Goal: Task Accomplishment & Management: Manage account settings

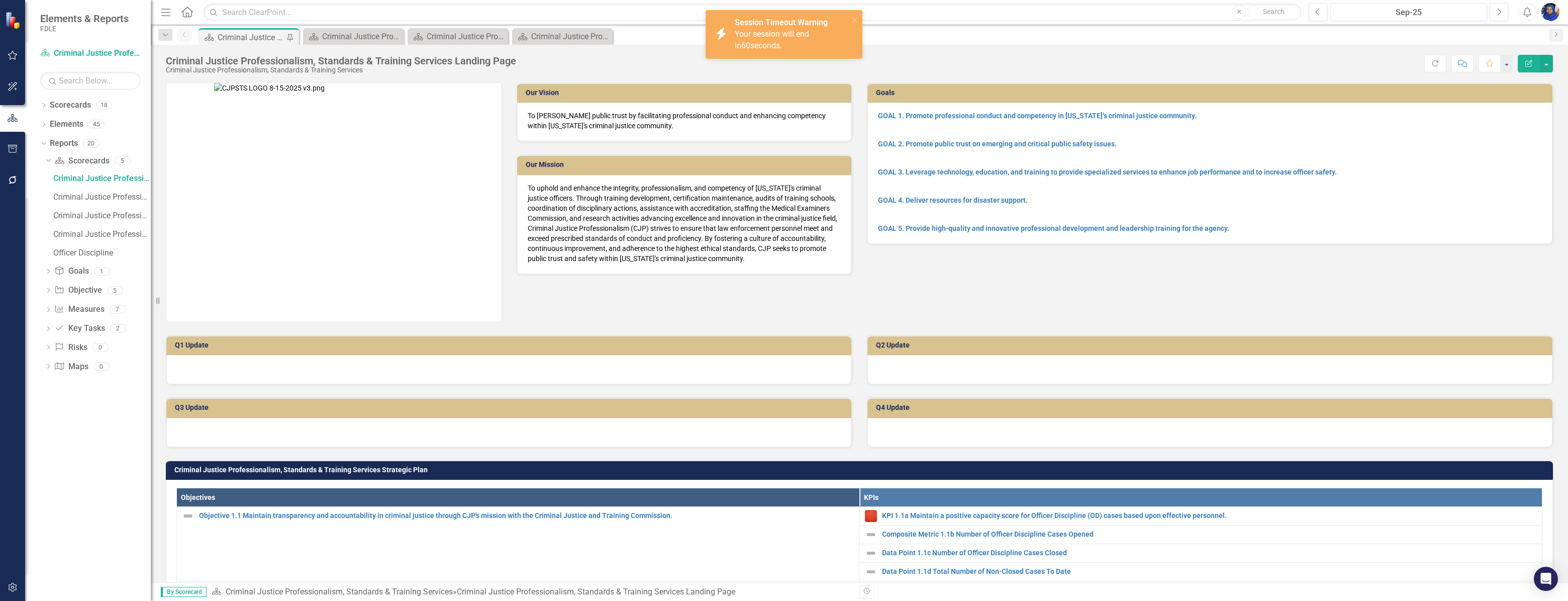
scroll to position [640, 0]
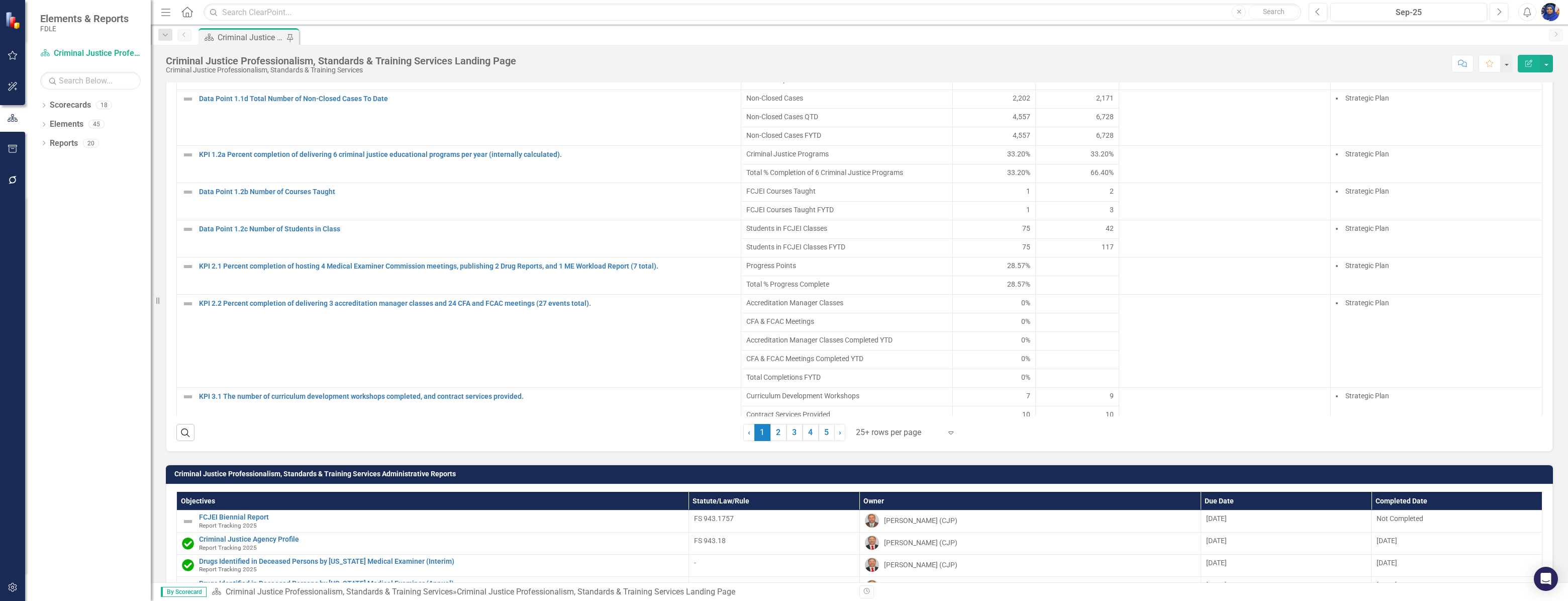
scroll to position [61, 0]
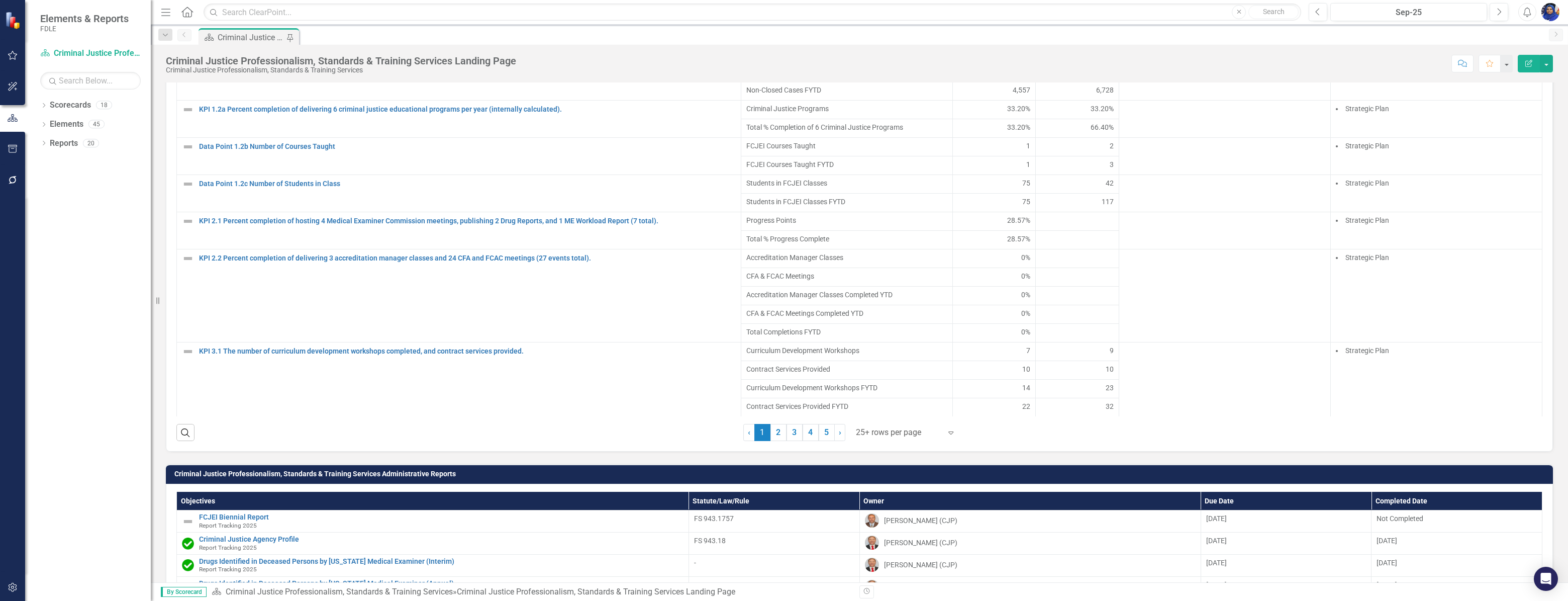
click at [908, 434] on div at bounding box center [899, 433] width 86 height 13
drag, startPoint x: 909, startPoint y: 420, endPoint x: 1007, endPoint y: 397, distance: 100.7
click at [909, 420] on div "Display All Rows" at bounding box center [904, 421] width 94 height 12
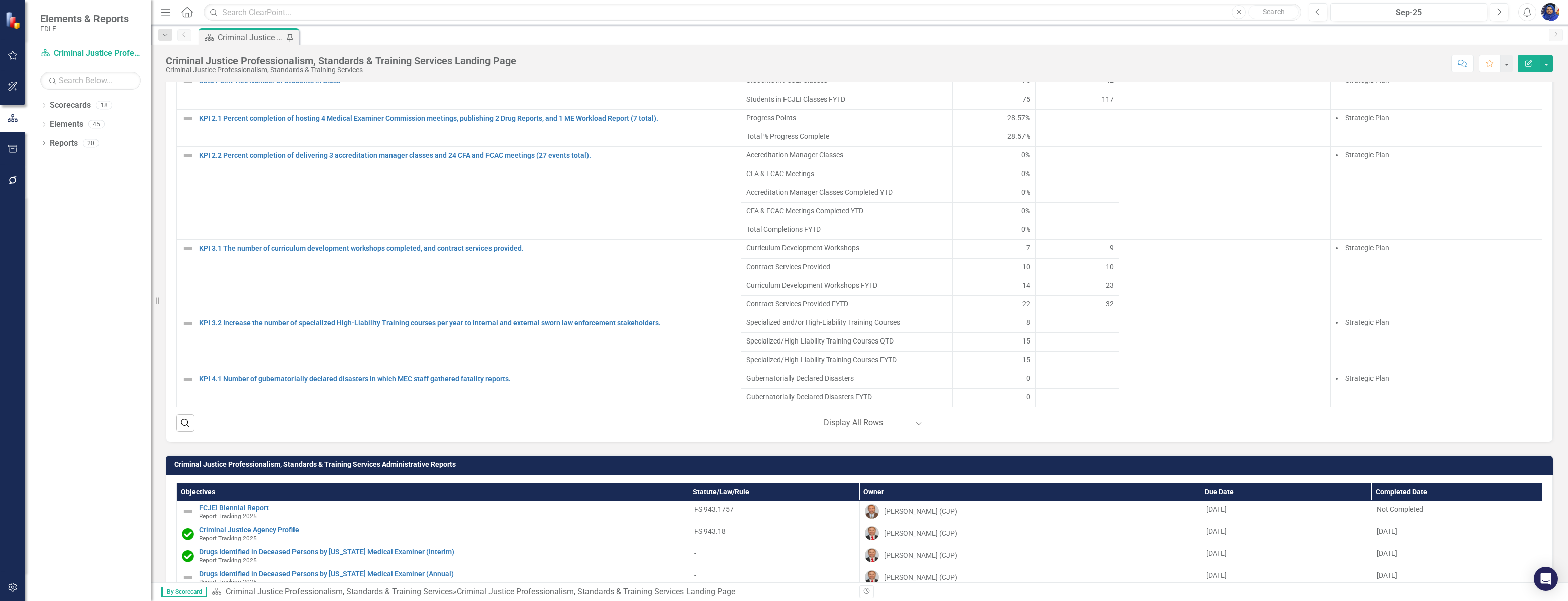
scroll to position [262, 0]
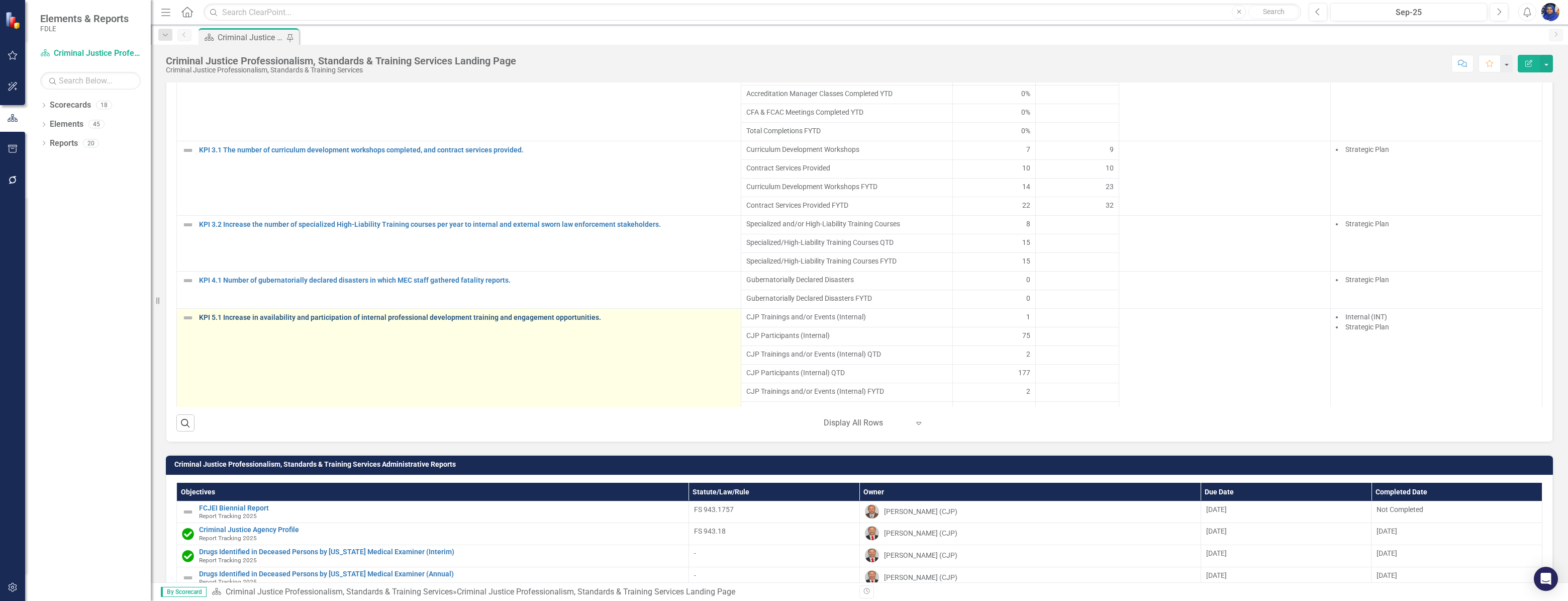
click at [352, 320] on link "KPI 5.1 Increase in availability and participation of internal professional dev…" at bounding box center [468, 317] width 537 height 8
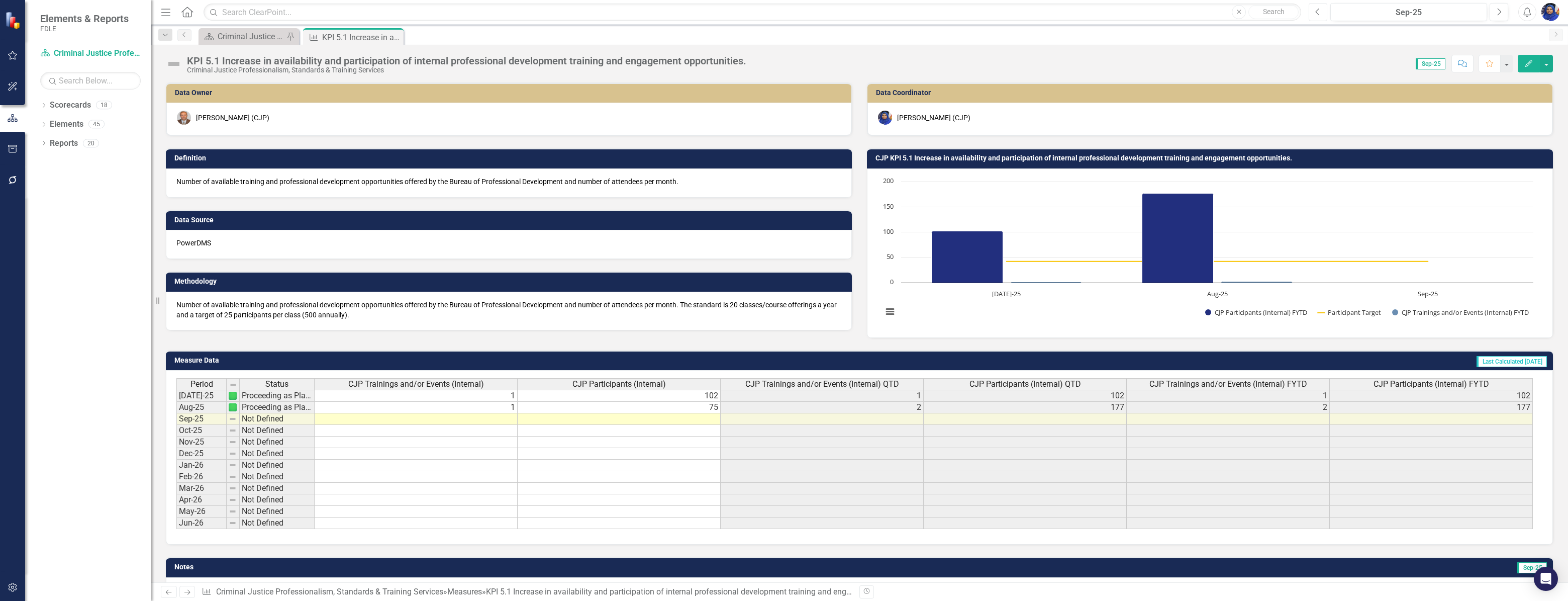
click at [1317, 10] on icon "Previous" at bounding box center [1318, 12] width 6 height 9
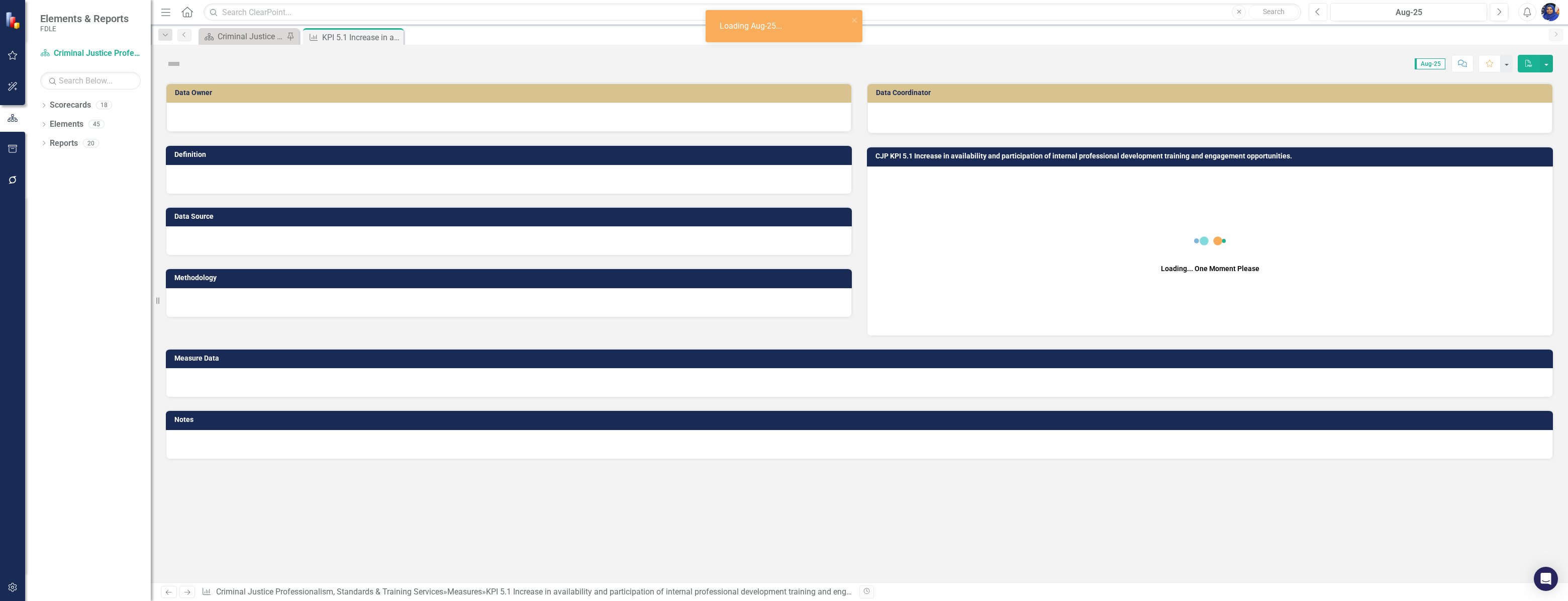
click at [1317, 10] on icon "Previous" at bounding box center [1318, 12] width 6 height 9
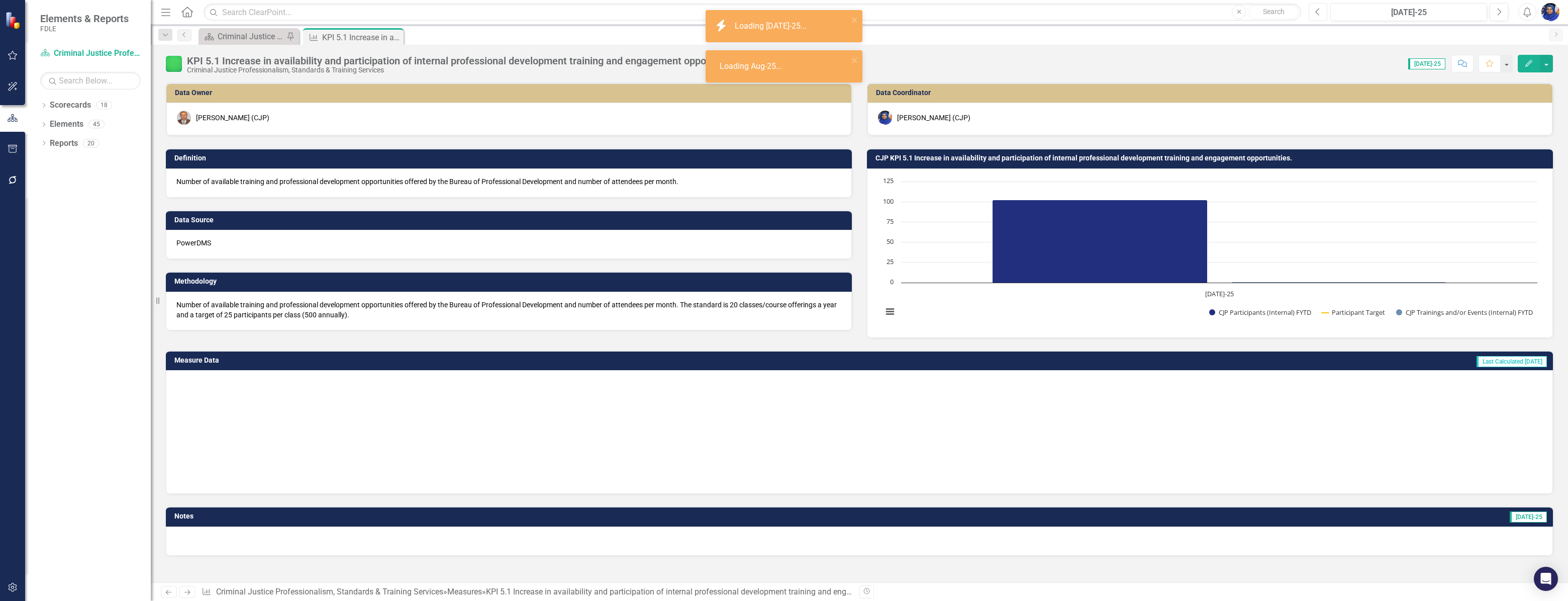
click at [1317, 10] on icon "Previous" at bounding box center [1318, 12] width 6 height 9
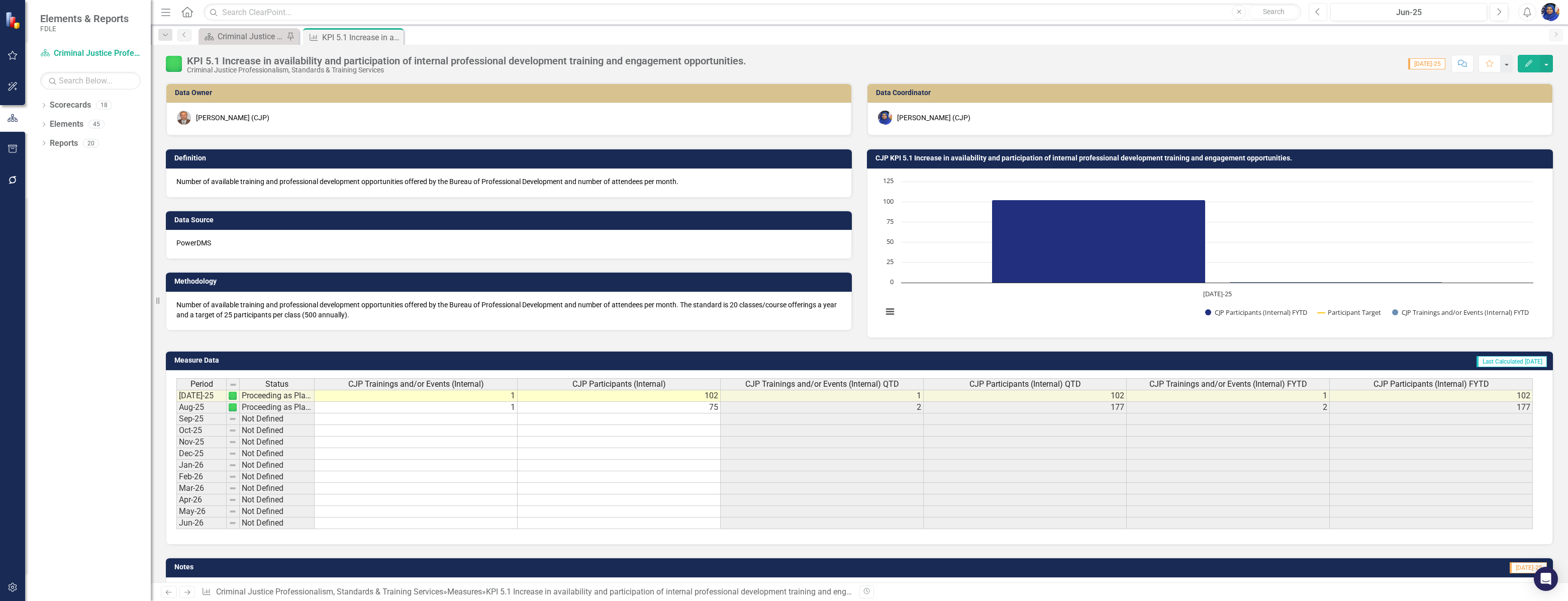
click at [1320, 10] on icon "Previous" at bounding box center [1318, 12] width 6 height 9
click at [1501, 13] on icon "Next" at bounding box center [1499, 12] width 6 height 9
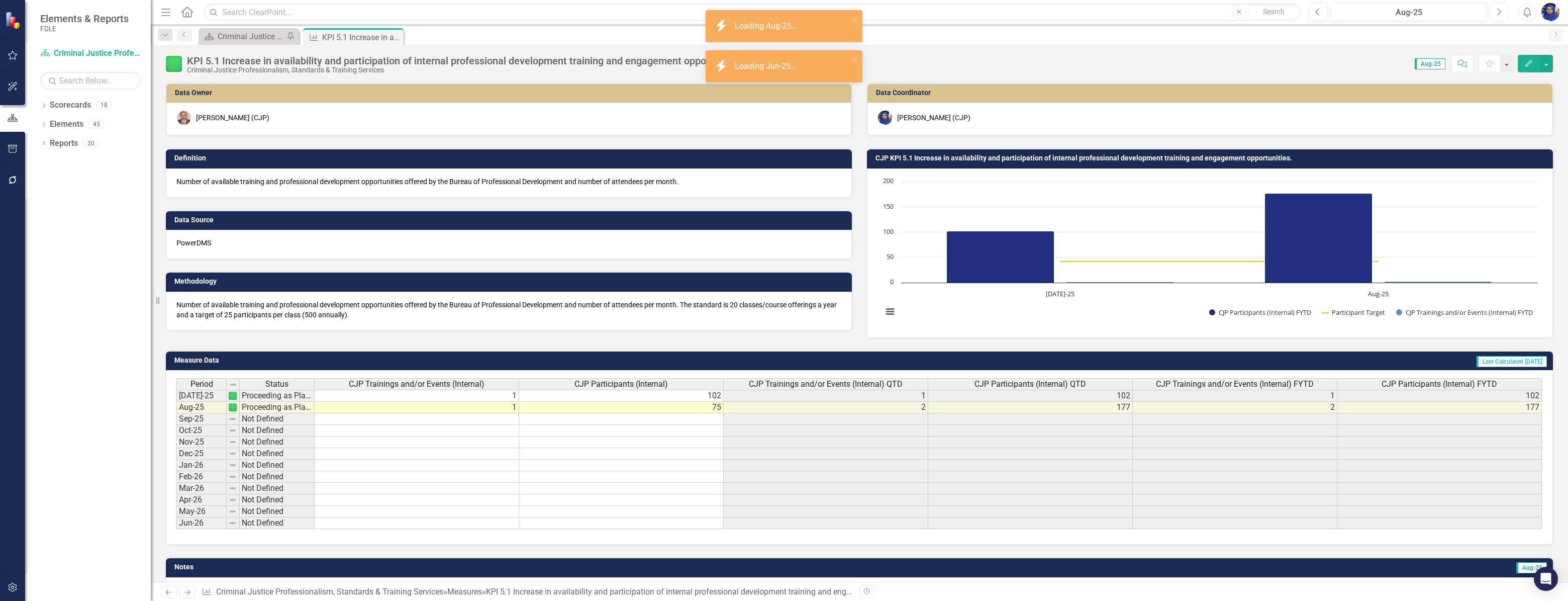
click at [1501, 13] on icon "Next" at bounding box center [1499, 12] width 6 height 9
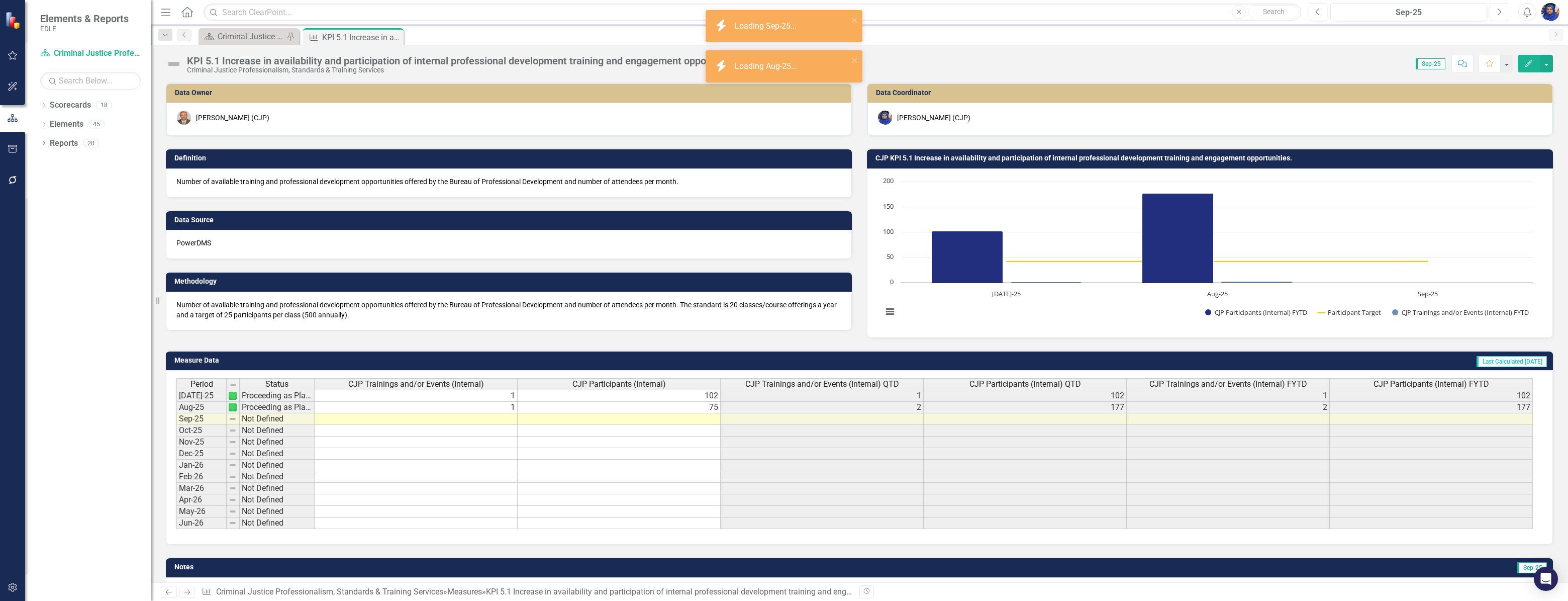
click at [1501, 13] on icon "Next" at bounding box center [1499, 12] width 6 height 9
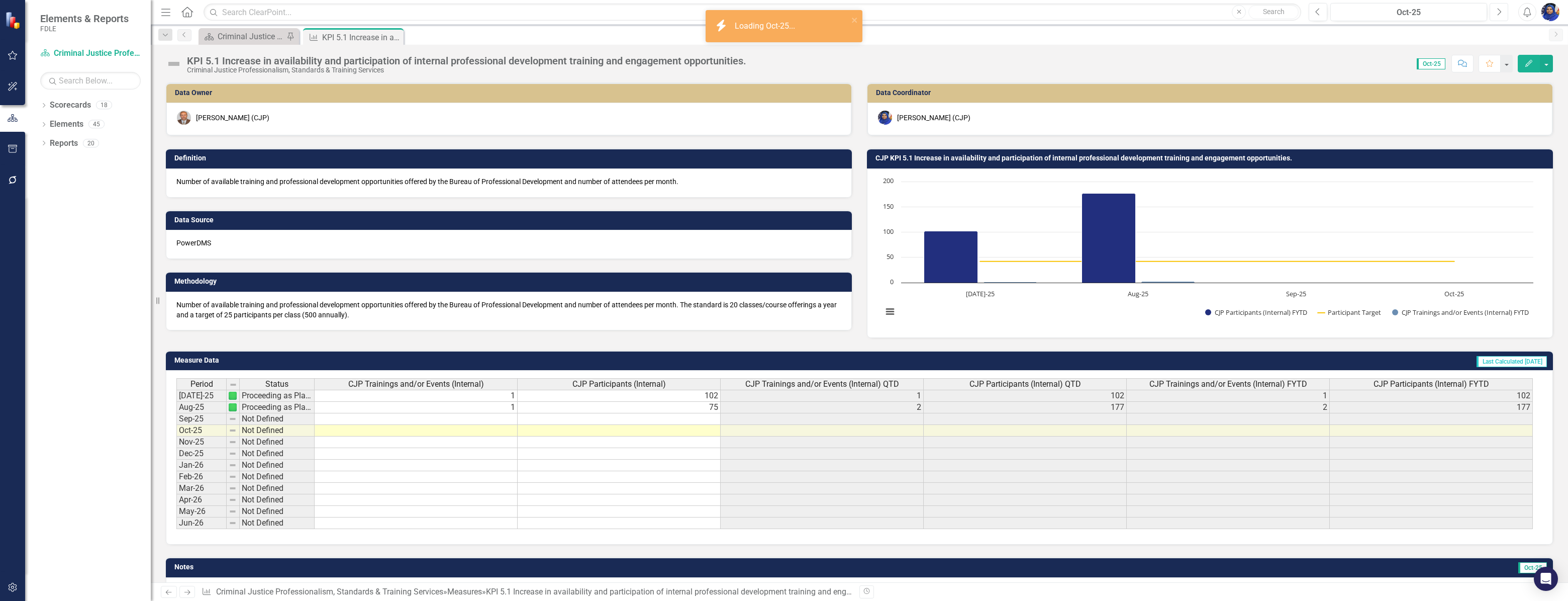
click at [1501, 13] on icon "Next" at bounding box center [1499, 12] width 6 height 9
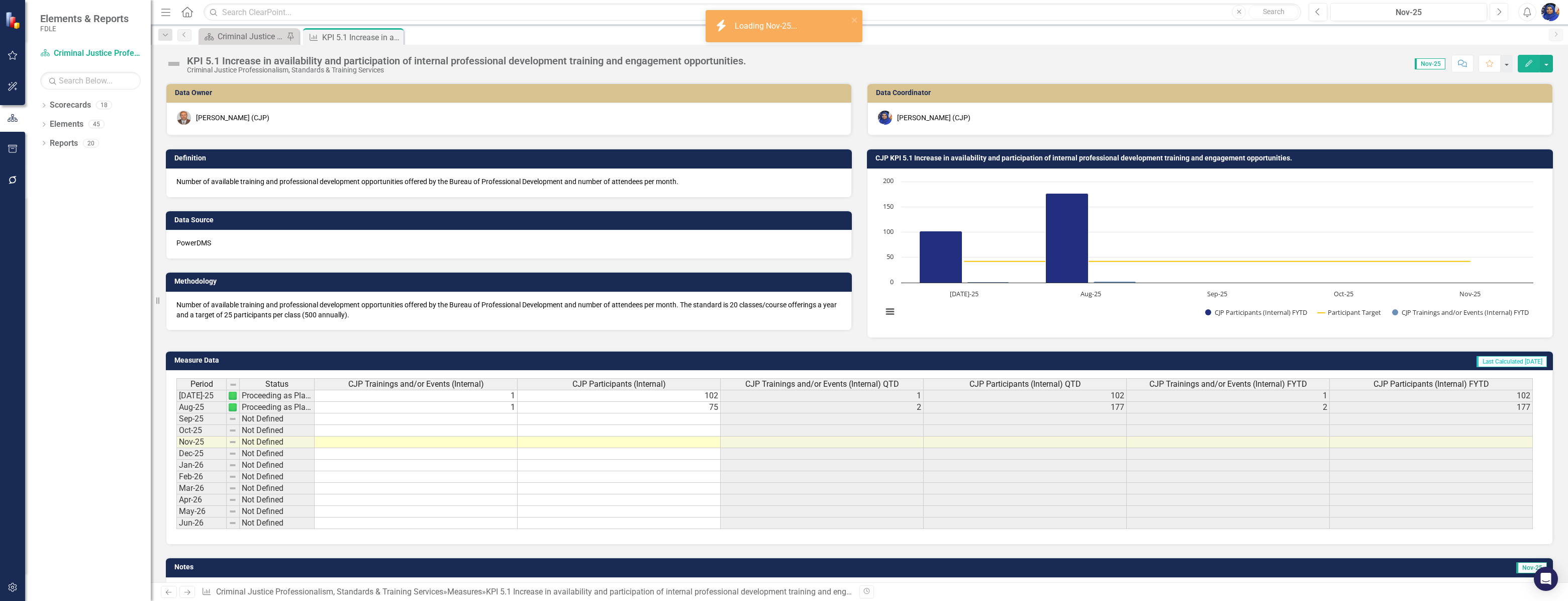
click at [1501, 13] on icon "Next" at bounding box center [1499, 12] width 6 height 9
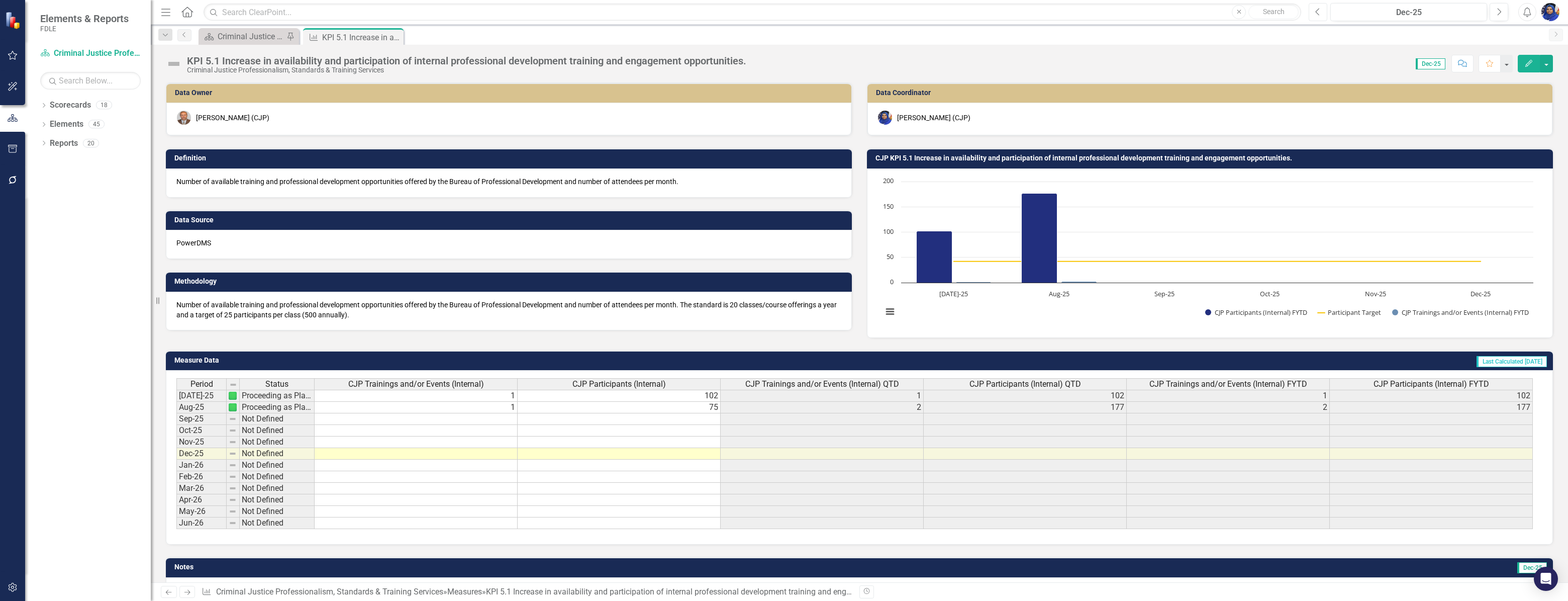
click at [1316, 11] on icon "Previous" at bounding box center [1318, 12] width 6 height 9
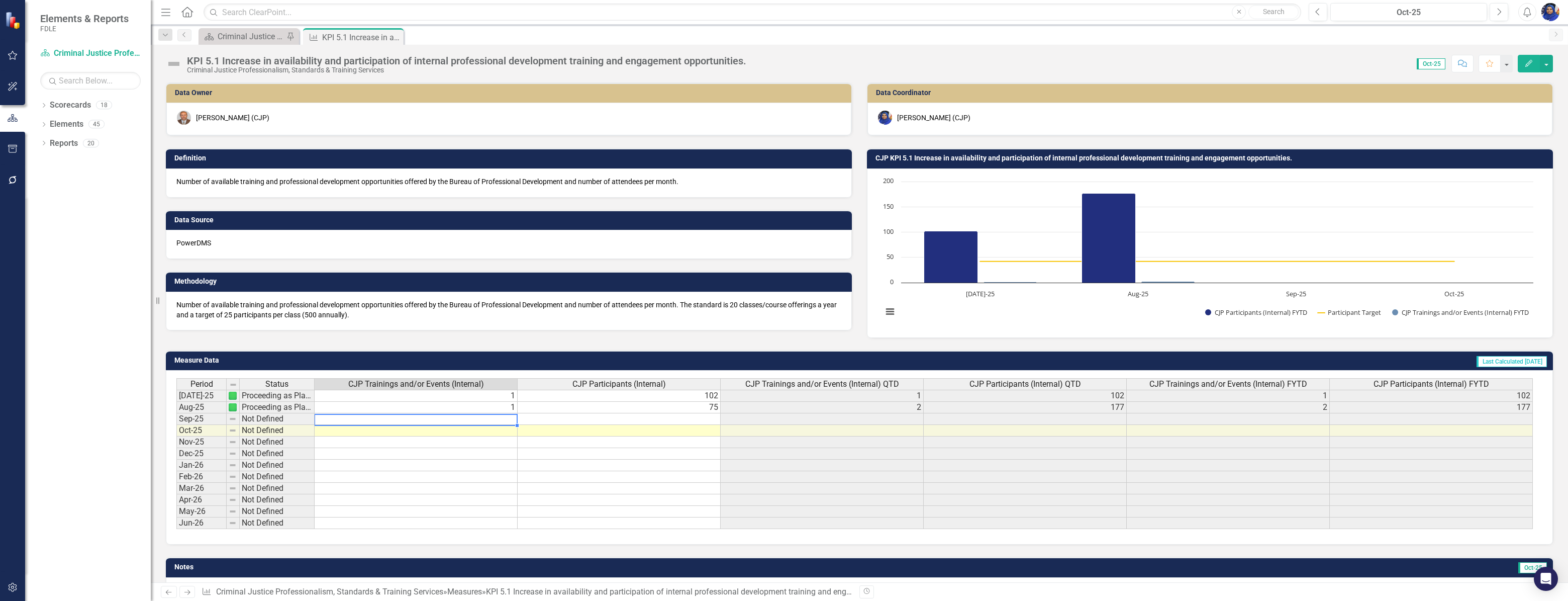
click at [449, 418] on td at bounding box center [416, 419] width 203 height 12
click at [707, 417] on td at bounding box center [619, 419] width 203 height 12
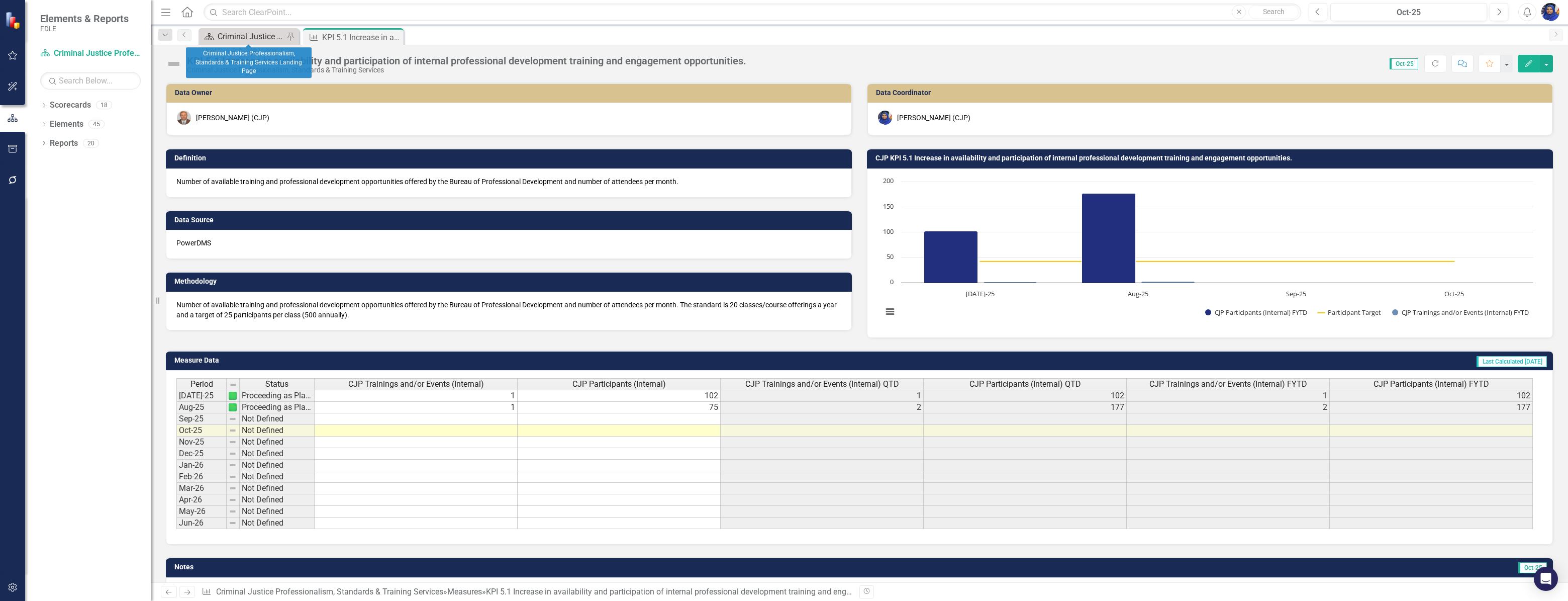
click at [233, 33] on div "Criminal Justice Professionalism, Standards & Training Services Landing Page" at bounding box center [251, 36] width 66 height 13
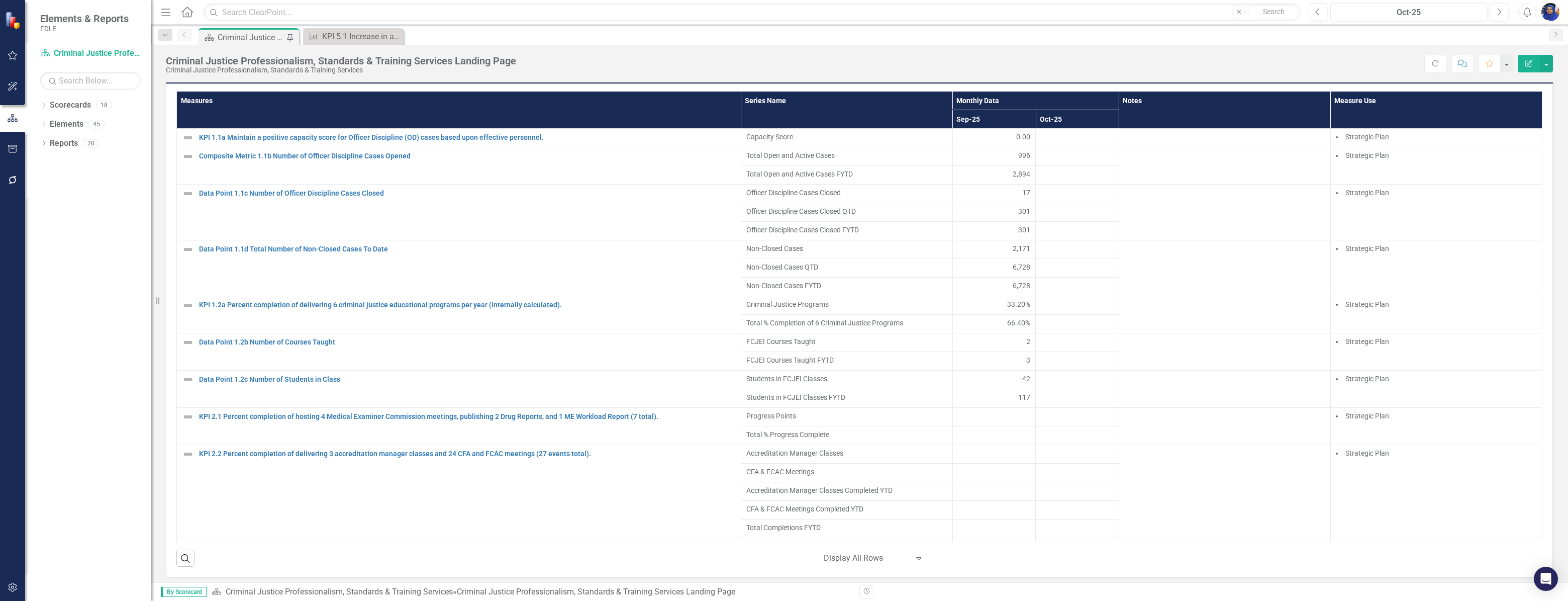
scroll to position [717, 0]
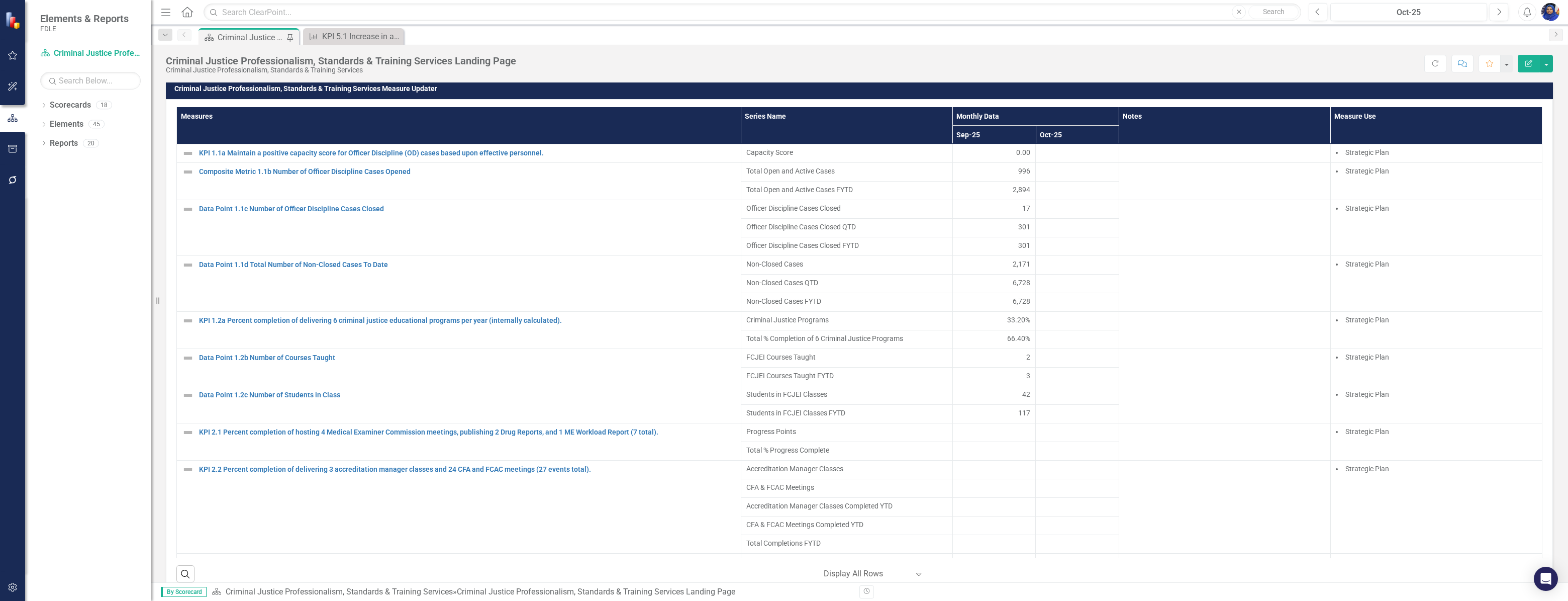
click at [1535, 241] on div "Measures Series Name Monthly Data Notes Measure Use Sep-25 Oct-25 KPI 1.1a Main…" at bounding box center [859, 346] width 1387 height 494
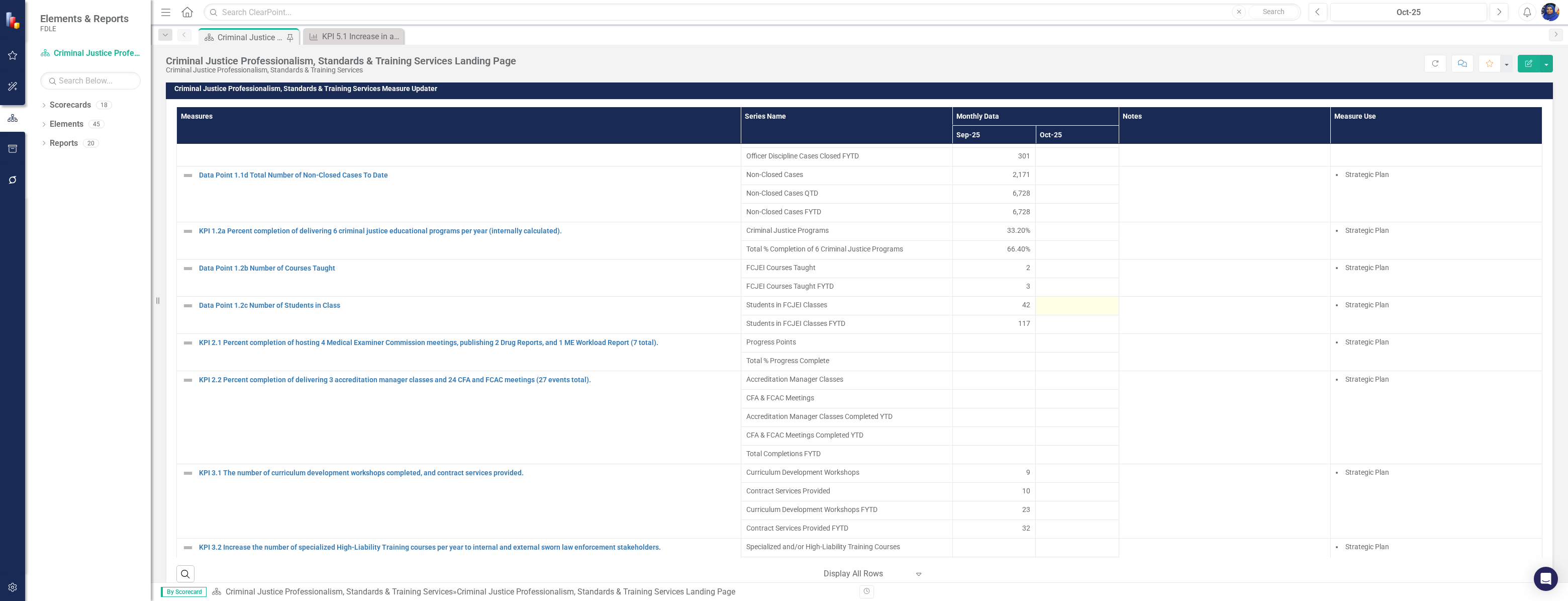
scroll to position [0, 0]
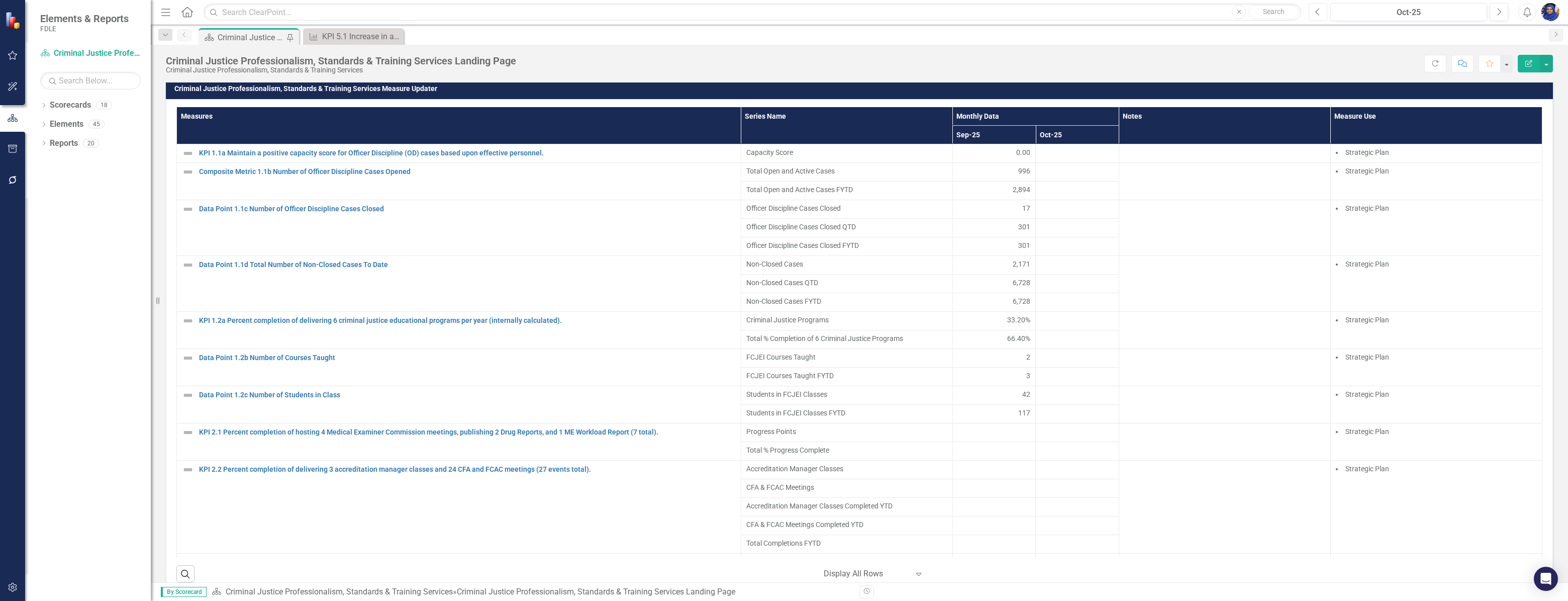
click at [1322, 13] on button "Previous" at bounding box center [1318, 13] width 19 height 19
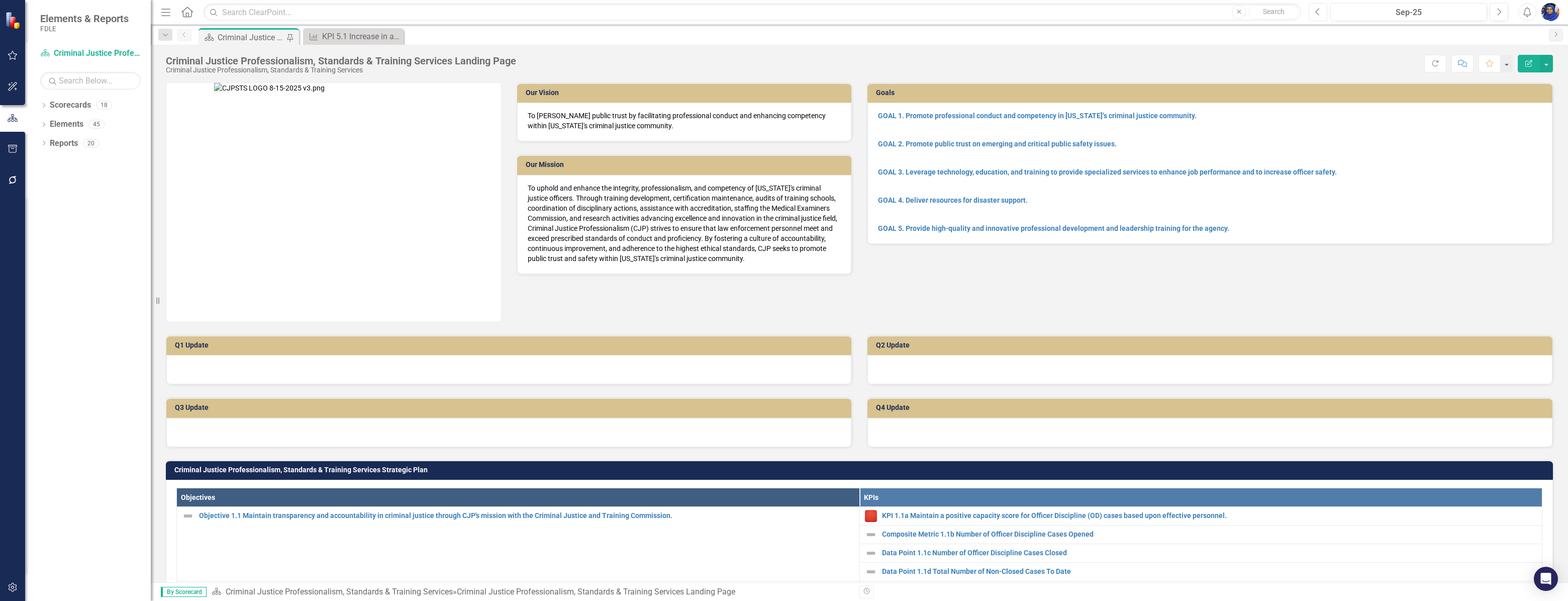
click at [1319, 13] on icon "Previous" at bounding box center [1318, 12] width 6 height 9
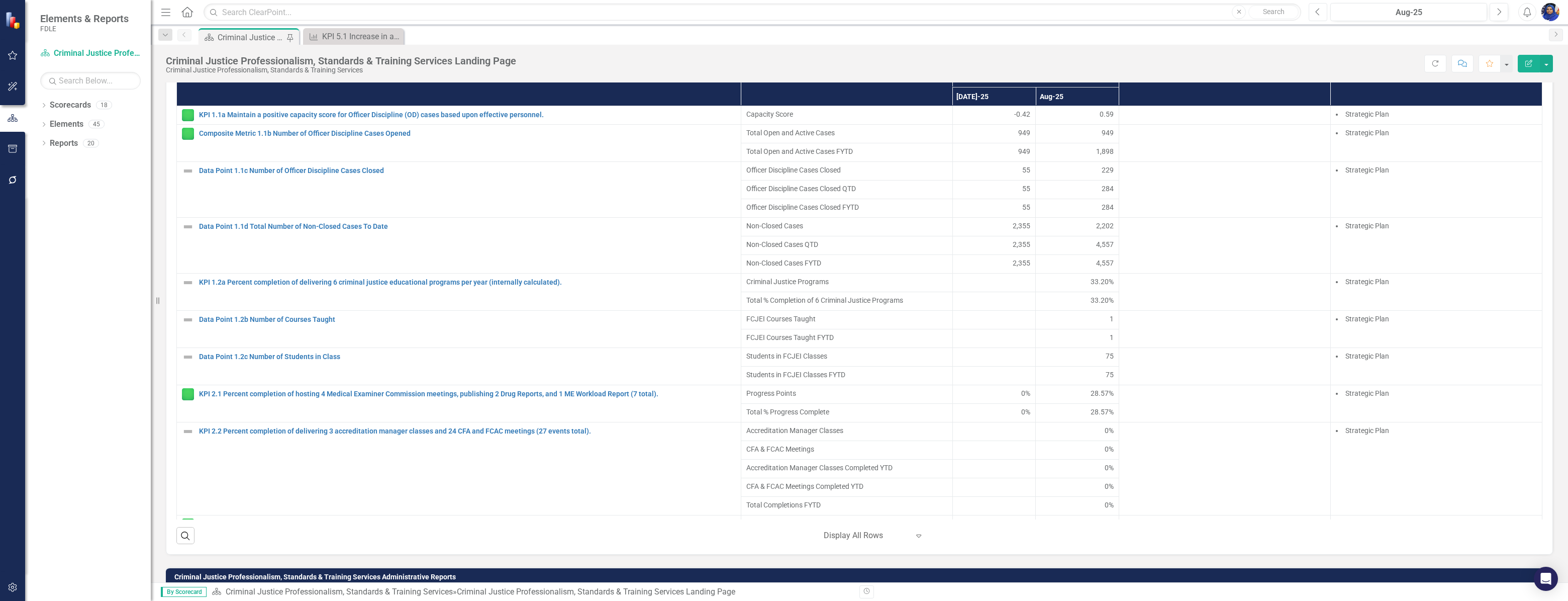
scroll to position [777, 0]
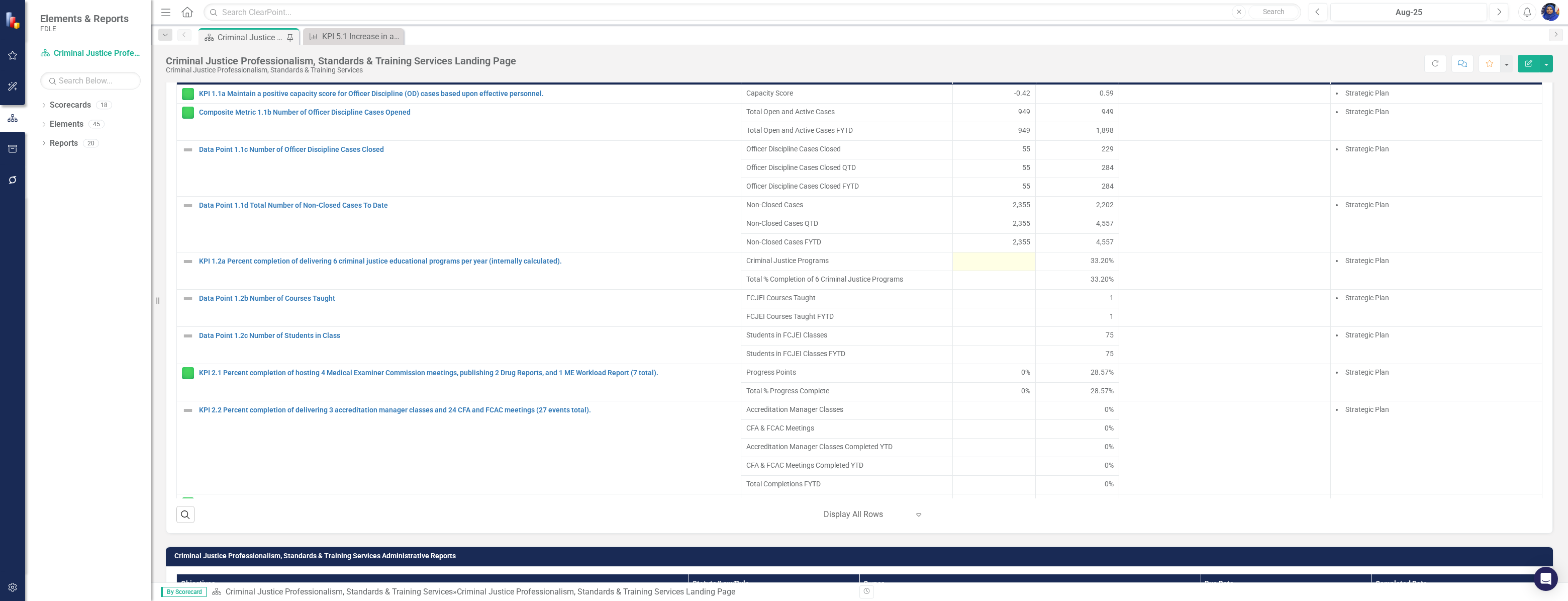
click at [976, 267] on div at bounding box center [994, 261] width 73 height 12
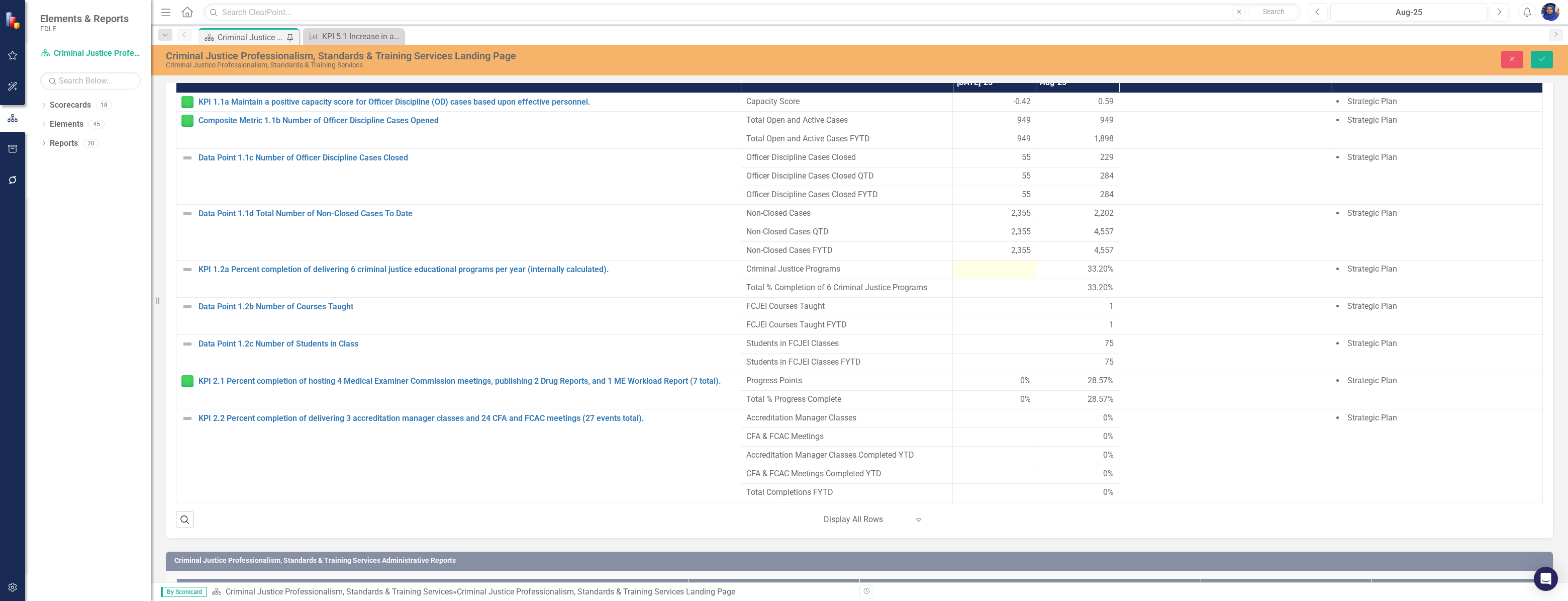
scroll to position [781, 0]
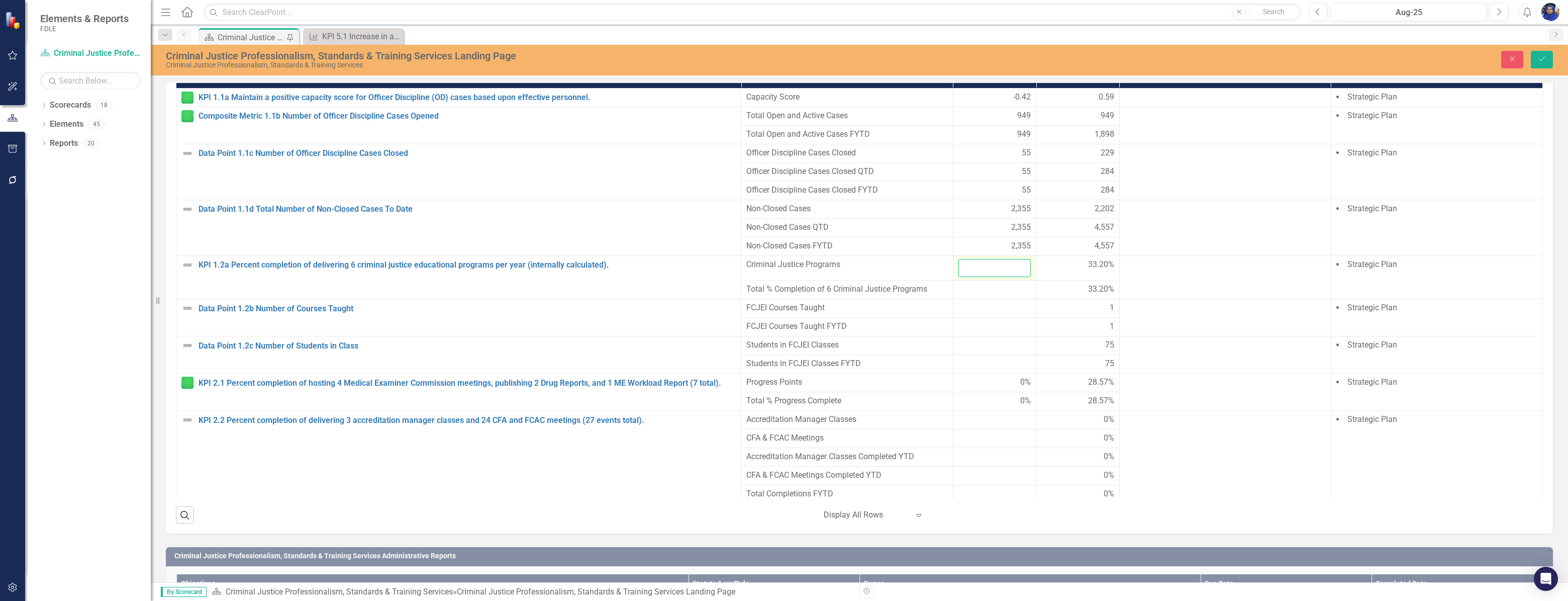
click at [975, 271] on input "number" at bounding box center [995, 269] width 73 height 19
type input "0"
click at [978, 294] on div at bounding box center [995, 290] width 73 height 12
click at [971, 273] on input "0" at bounding box center [995, 269] width 73 height 19
type input "0"
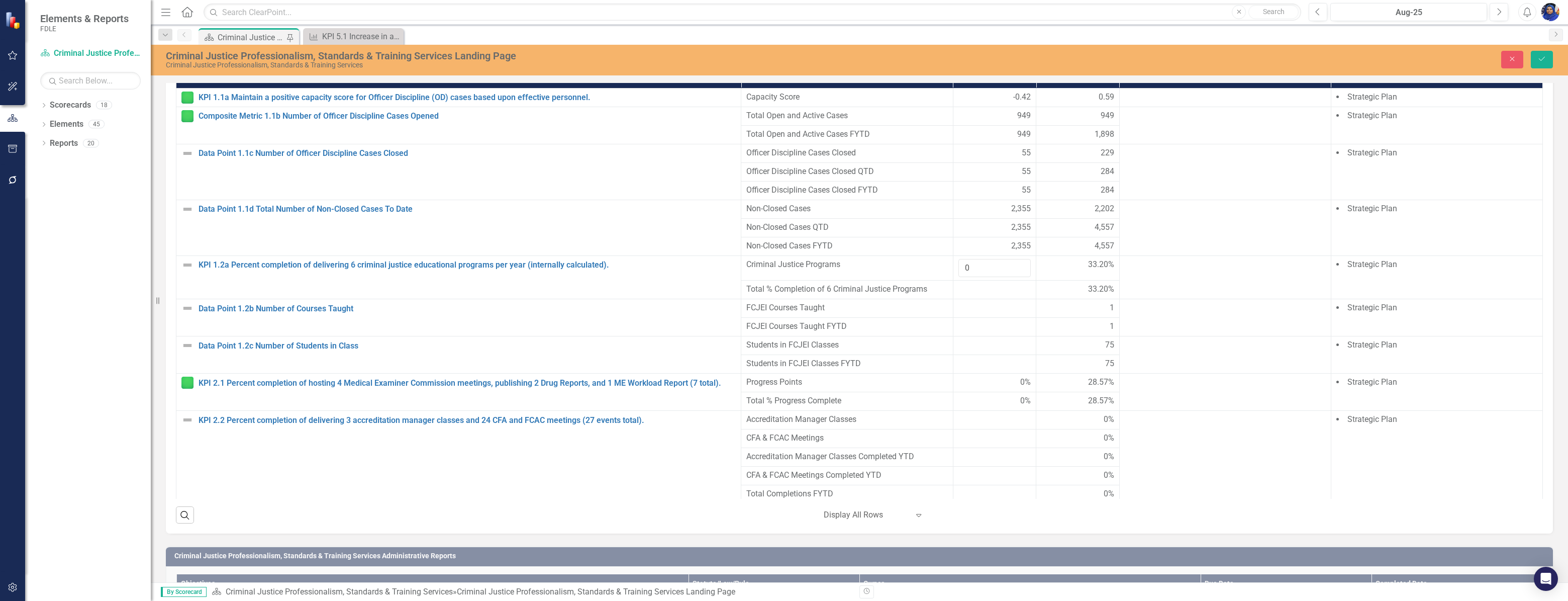
click at [973, 295] on div at bounding box center [995, 290] width 73 height 12
click at [978, 314] on div at bounding box center [995, 308] width 73 height 12
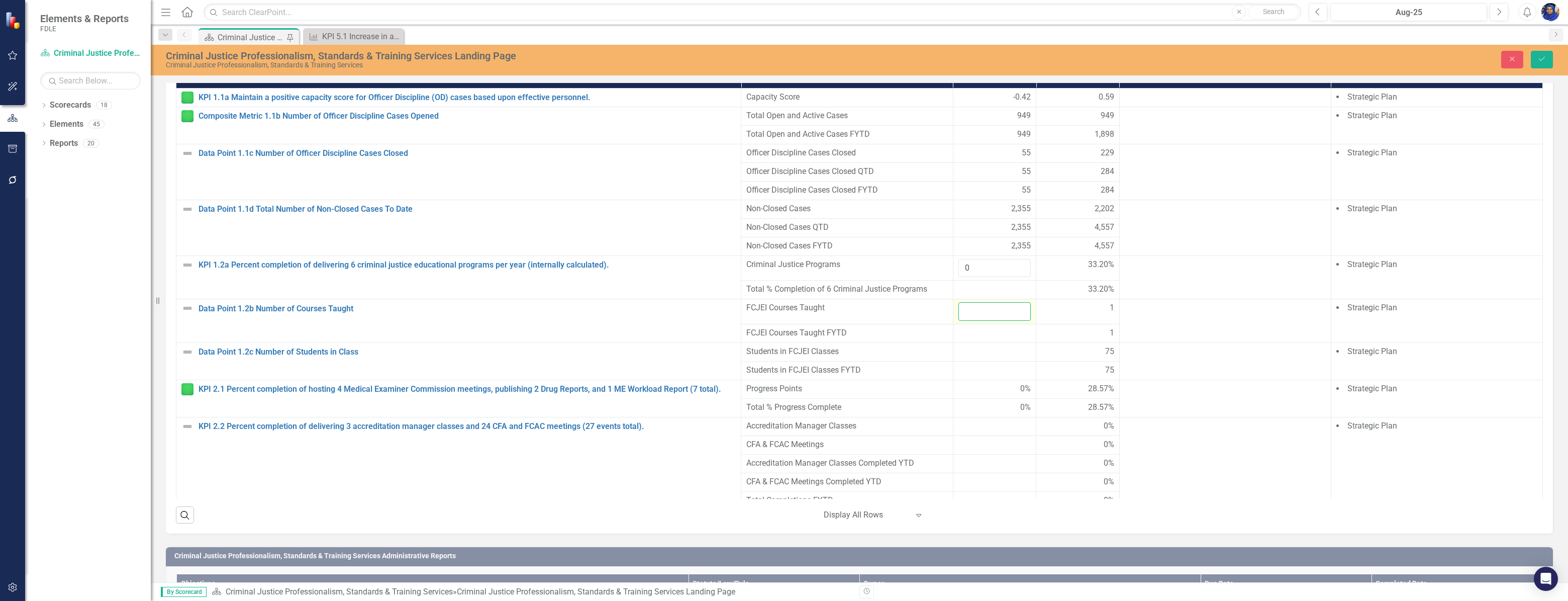
click at [978, 315] on input "number" at bounding box center [995, 311] width 73 height 19
type input "1"
click at [986, 358] on div at bounding box center [995, 352] width 73 height 12
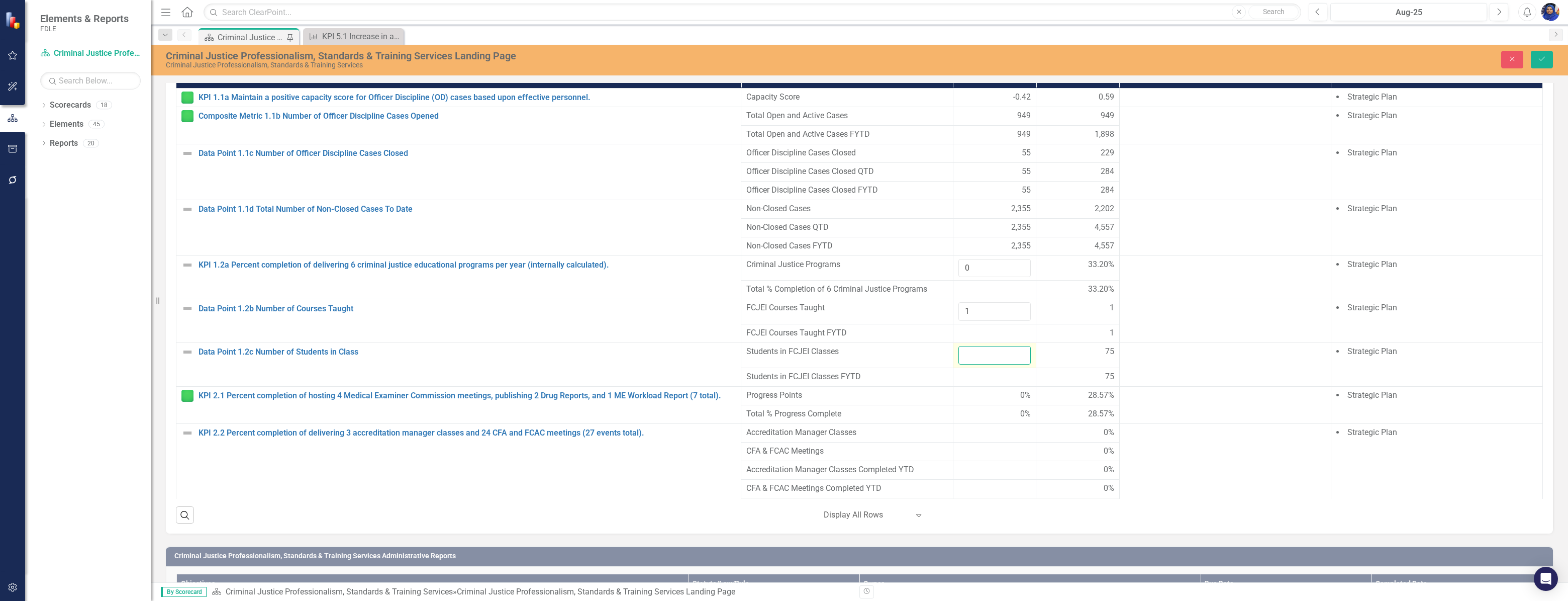
click at [986, 360] on input "number" at bounding box center [995, 355] width 73 height 19
type input "102"
click at [1544, 58] on icon "Save" at bounding box center [1542, 59] width 9 height 7
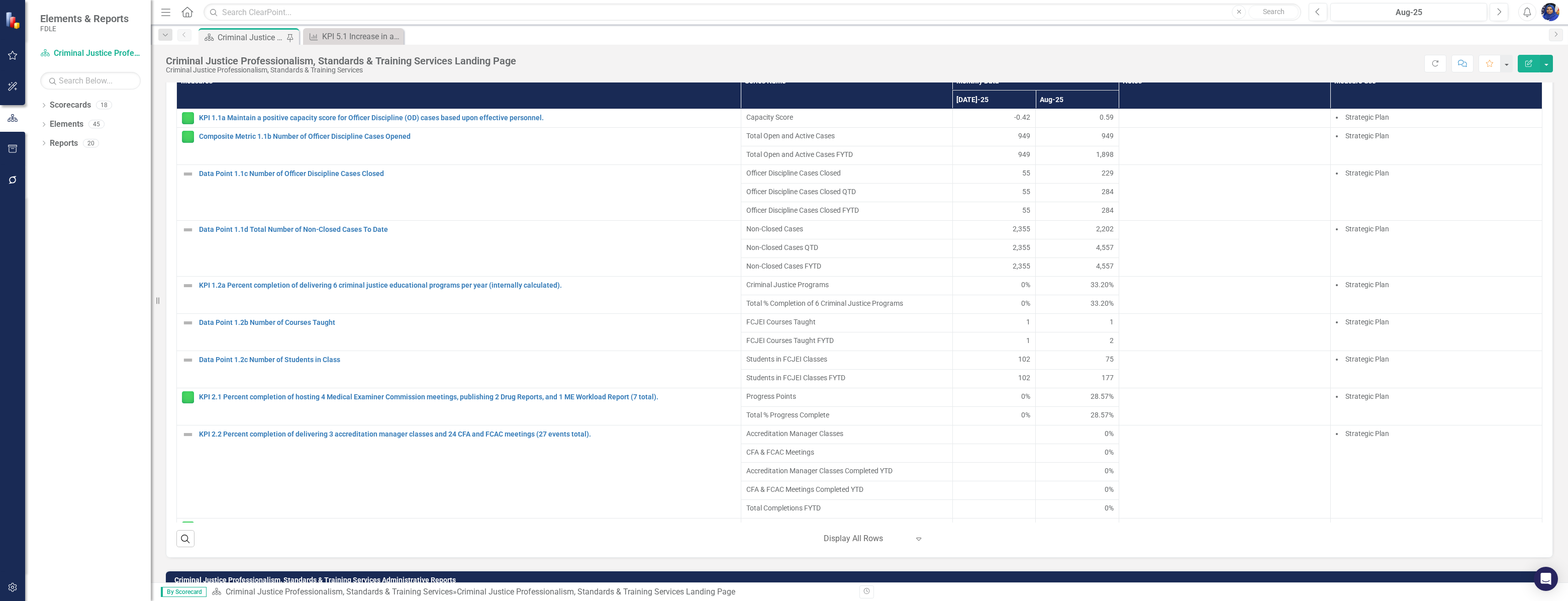
scroll to position [731, 0]
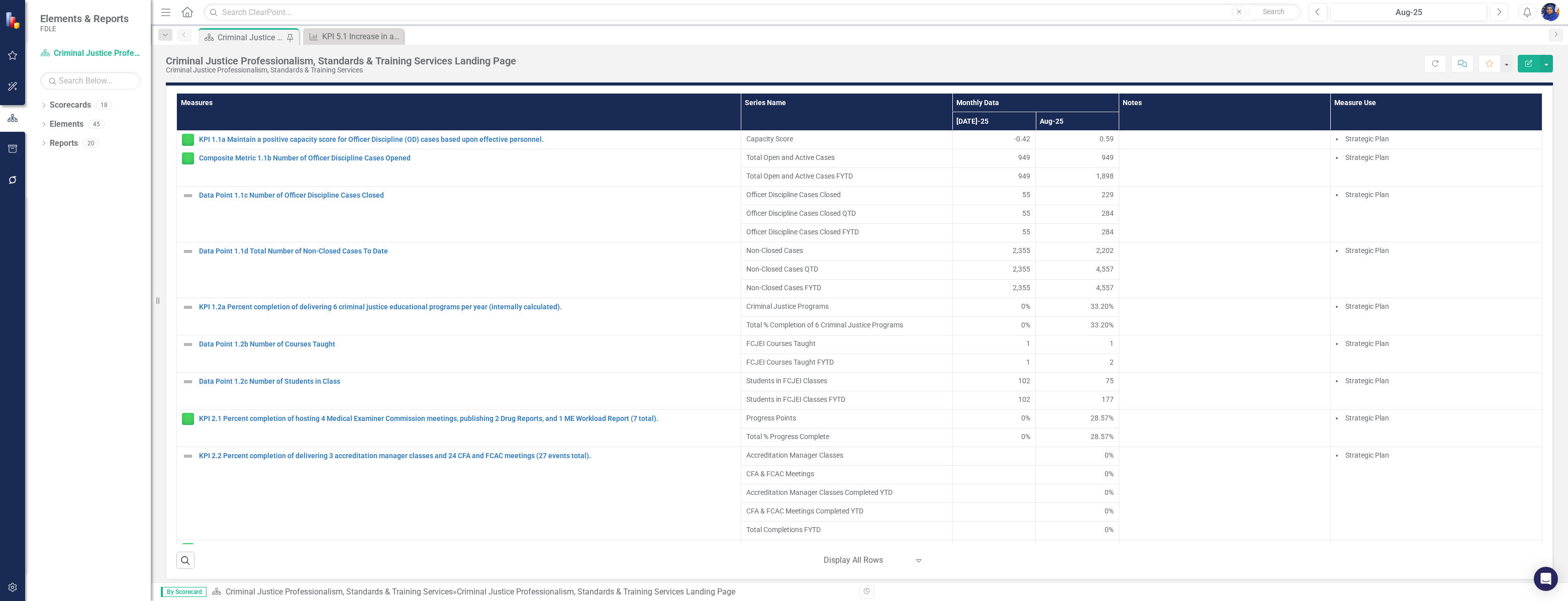
click at [1497, 14] on icon "Next" at bounding box center [1499, 12] width 6 height 9
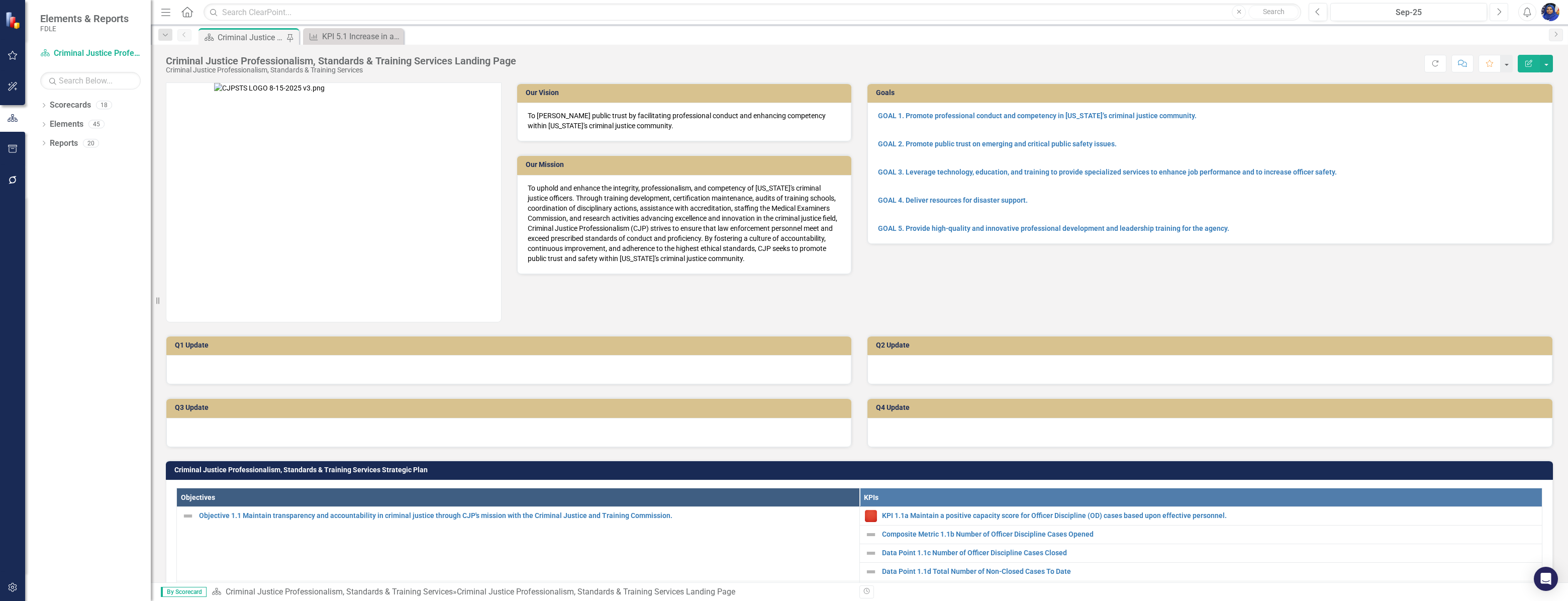
click at [1501, 11] on icon "button" at bounding box center [1500, 12] width 4 height 7
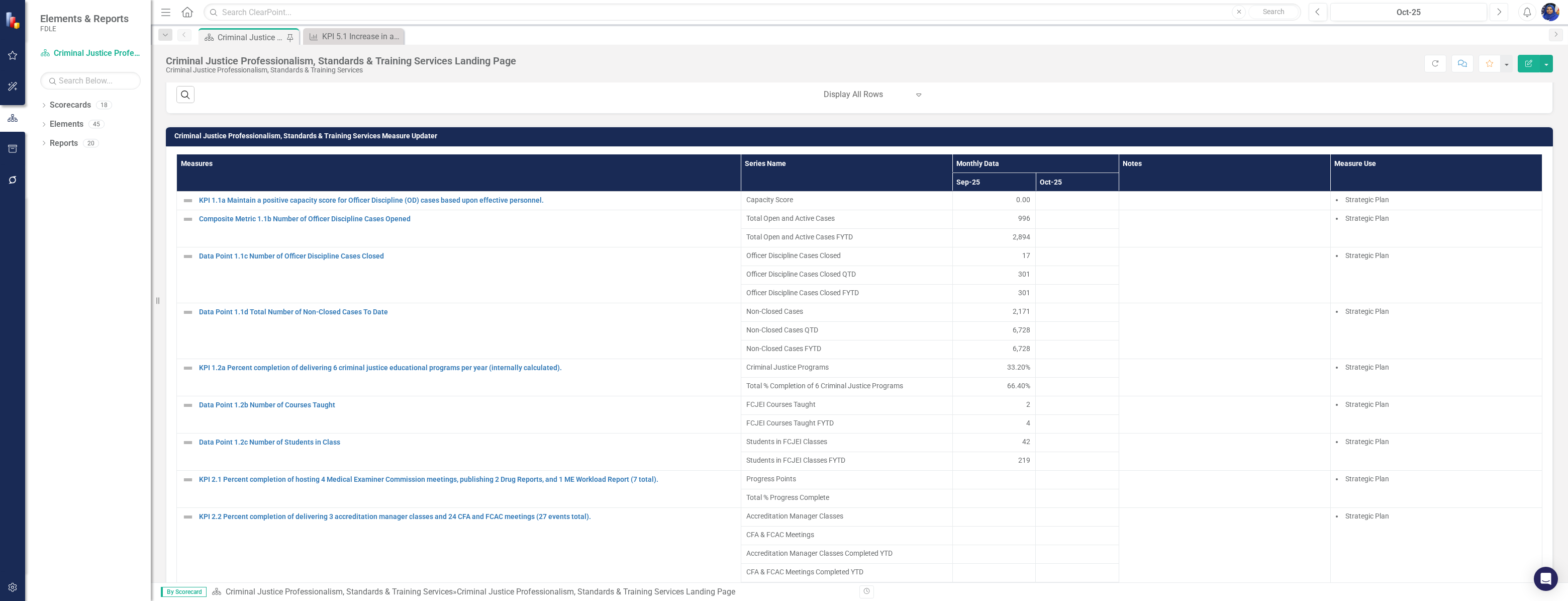
scroll to position [685, 0]
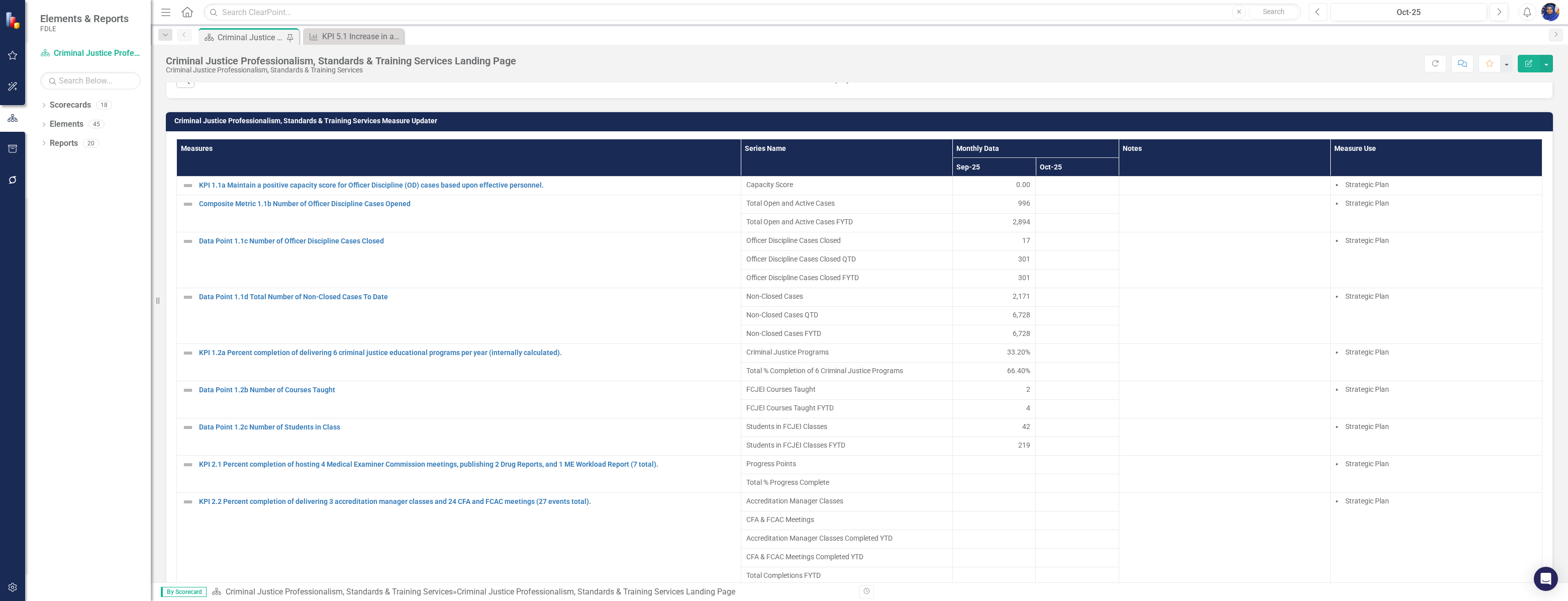
click at [1316, 12] on icon "Previous" at bounding box center [1318, 12] width 6 height 9
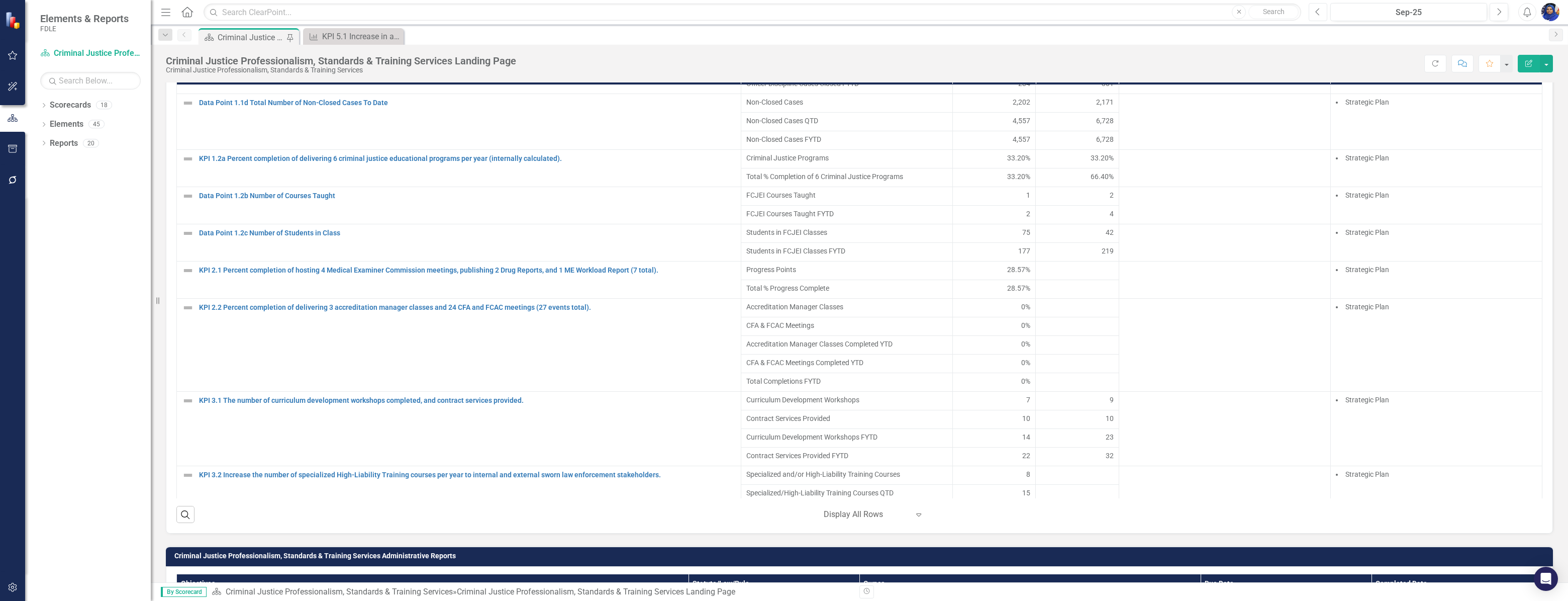
scroll to position [228, 0]
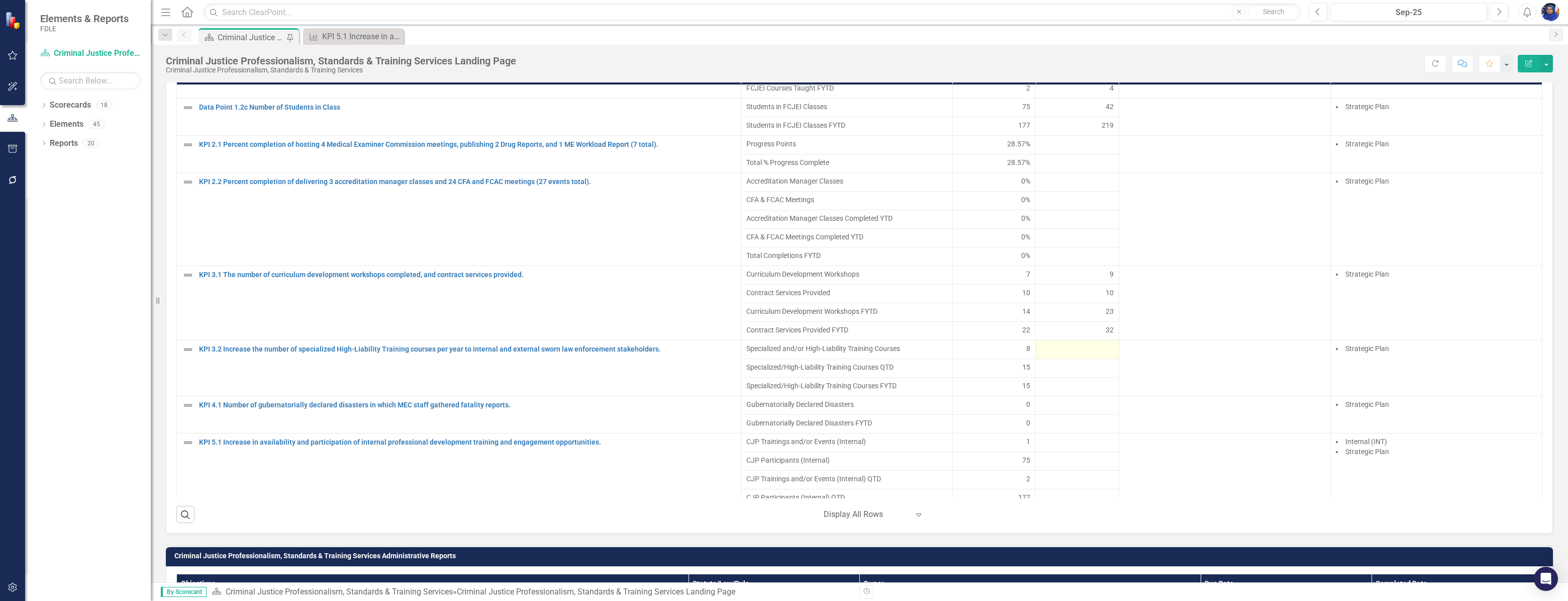
click at [1071, 353] on div at bounding box center [1077, 349] width 73 height 12
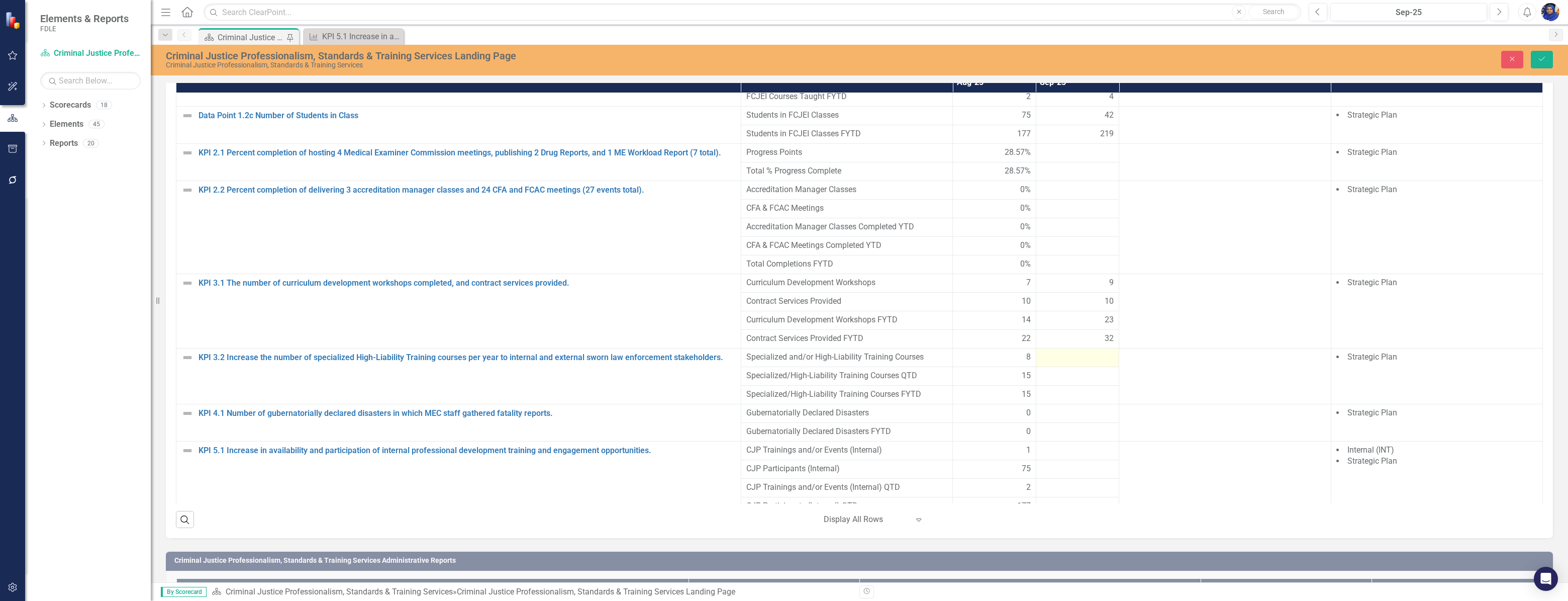
scroll to position [781, 0]
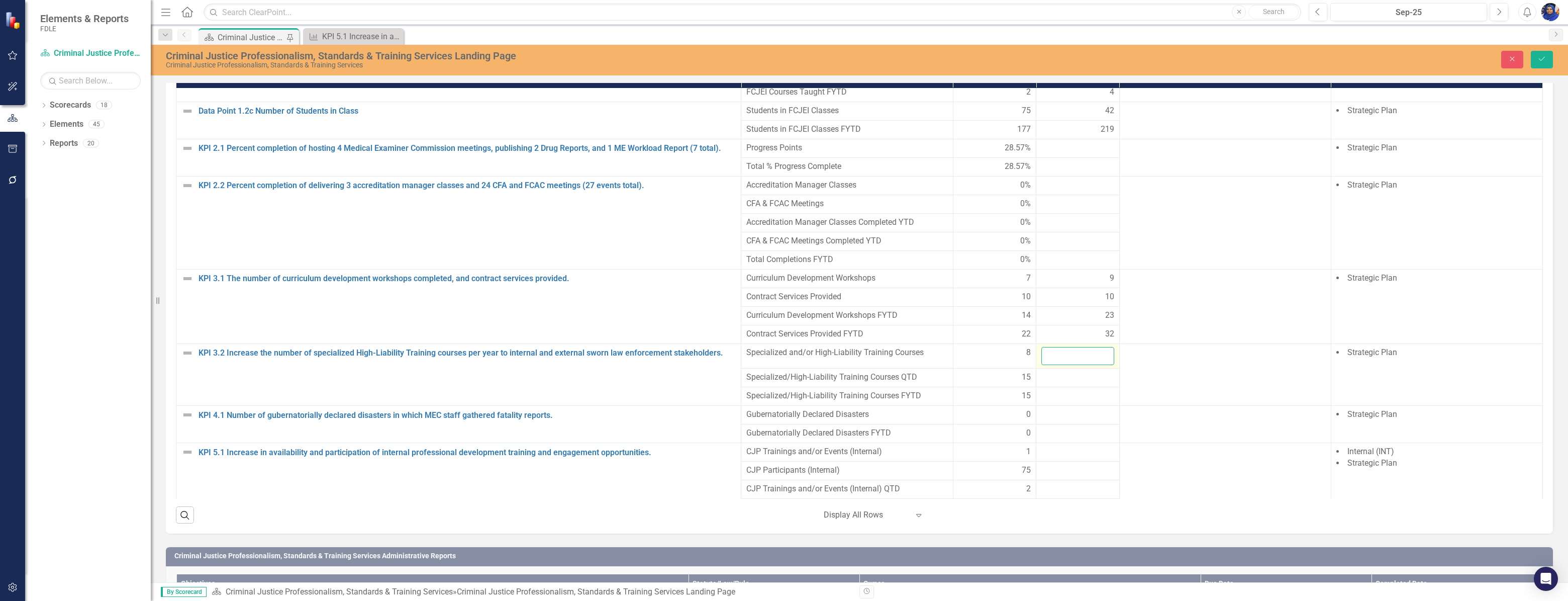
click at [1075, 357] on input "number" at bounding box center [1077, 356] width 73 height 19
type input "9"
click at [1544, 58] on icon "submit" at bounding box center [1542, 58] width 6 height 4
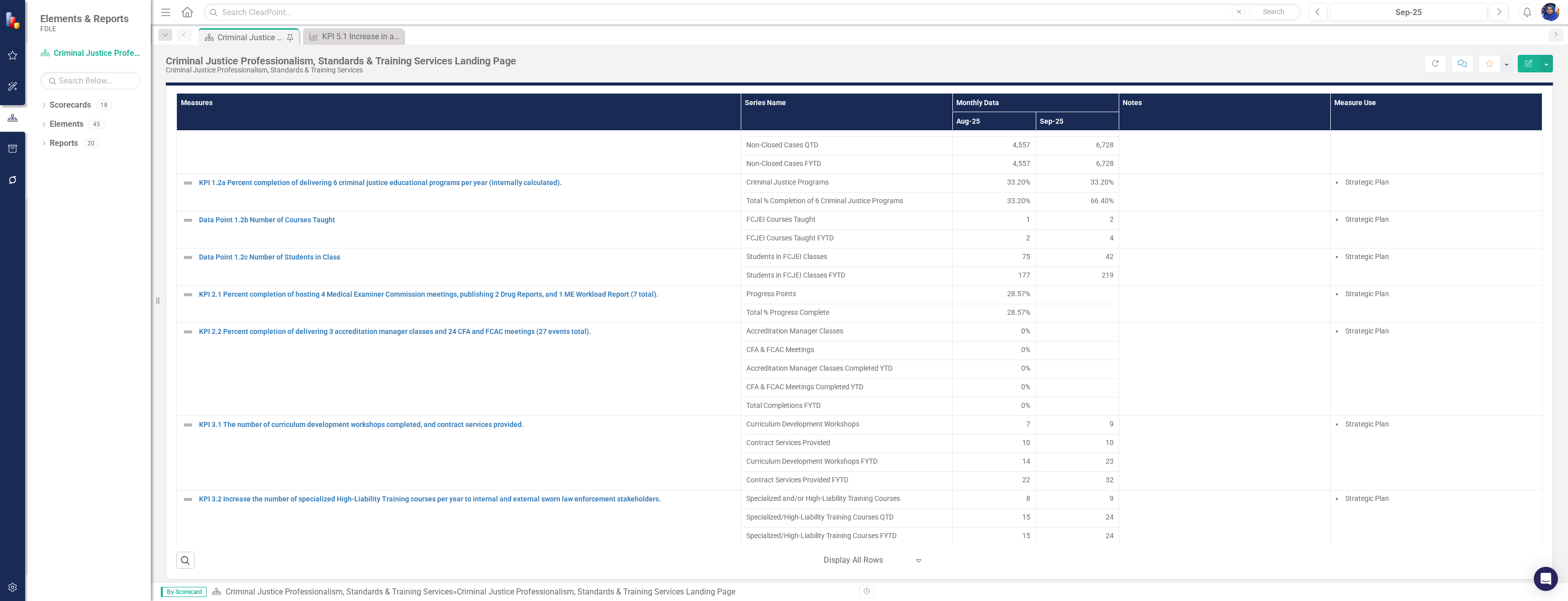
scroll to position [0, 0]
